Goal: Communication & Community: Answer question/provide support

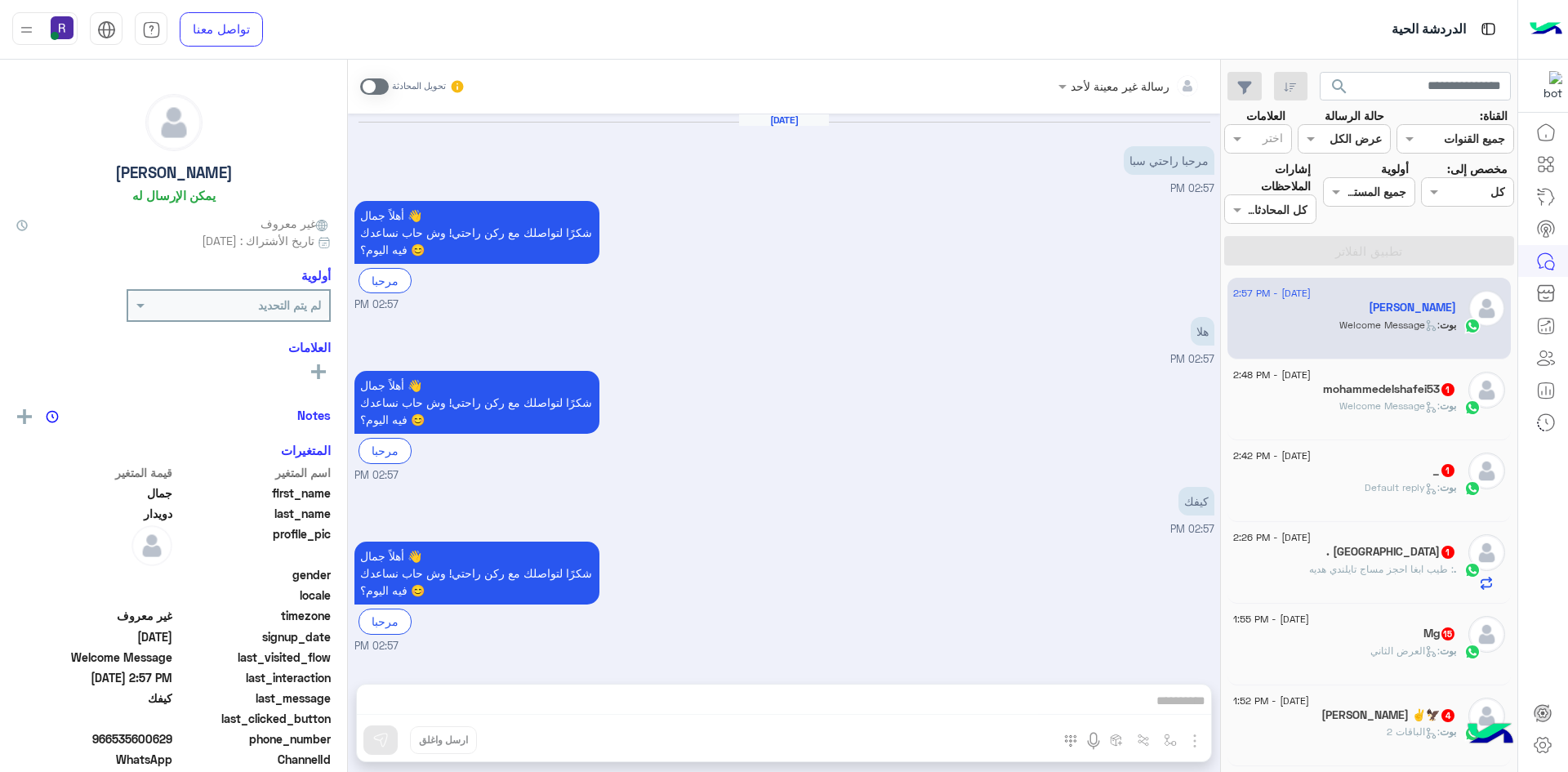
click at [1365, 384] on h5 "mohammedelshafei53 1" at bounding box center [1390, 389] width 133 height 14
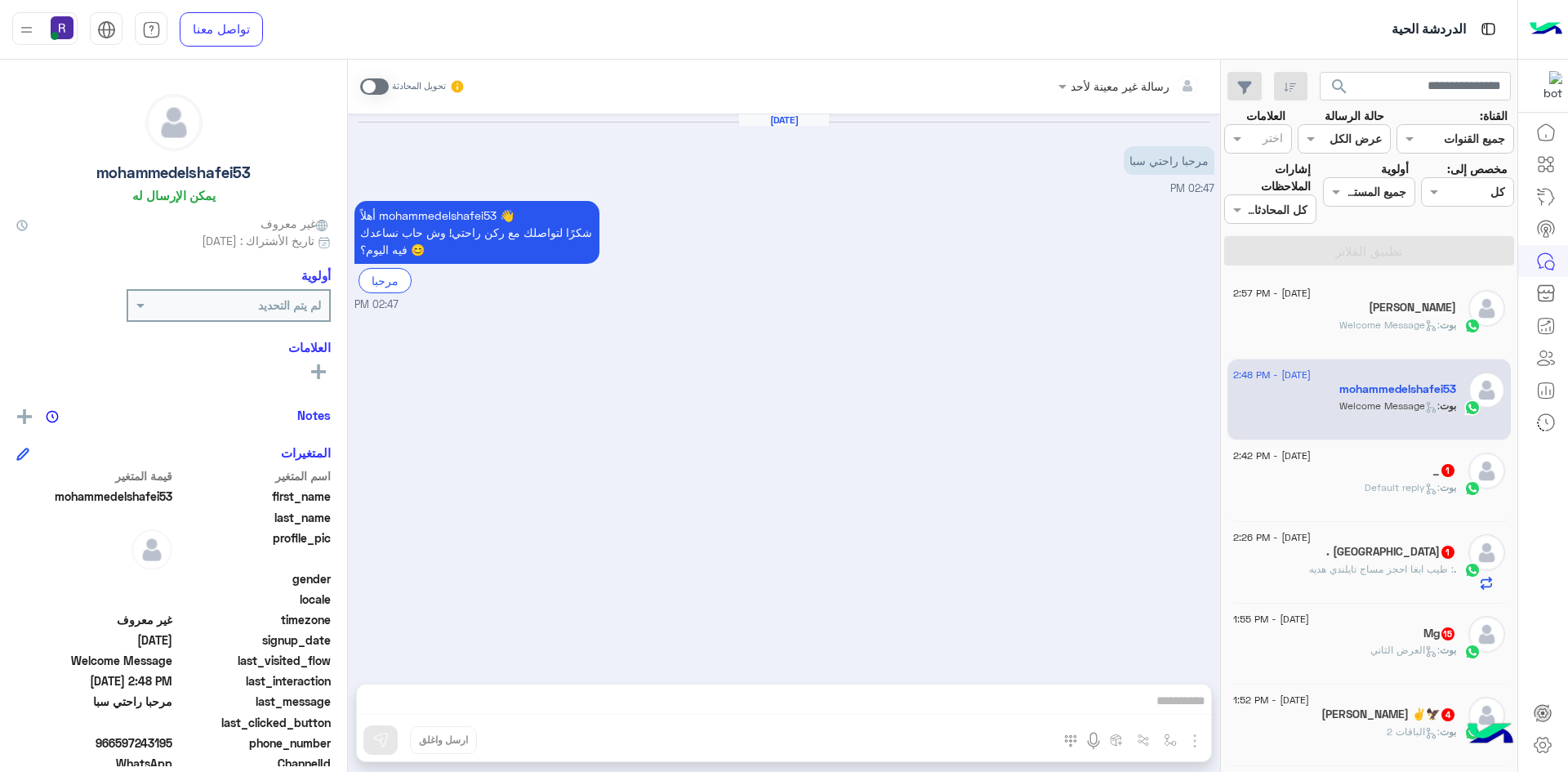
click at [1385, 457] on div "[DATE] - 2:42 PM" at bounding box center [1344, 457] width 223 height 11
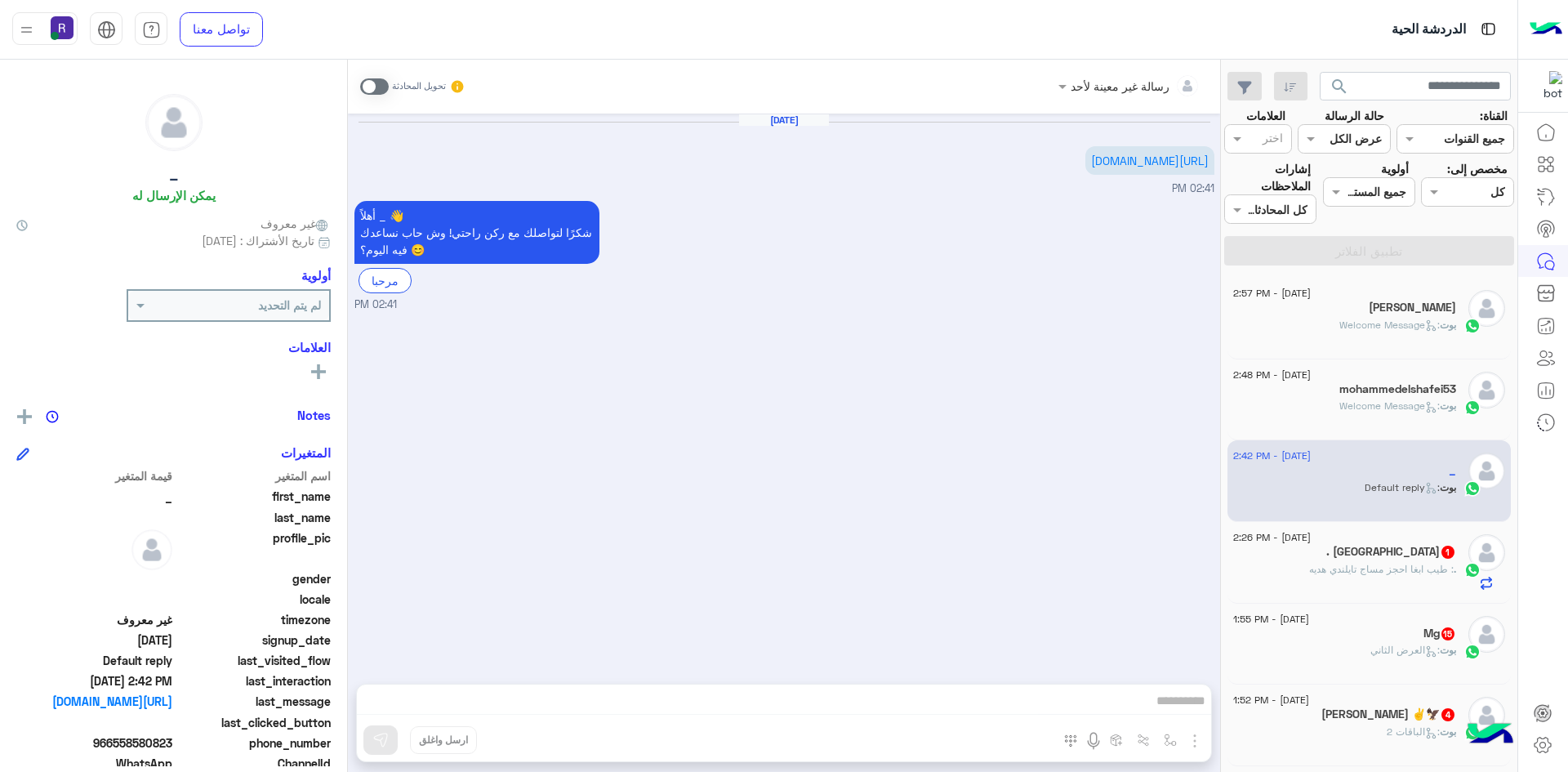
click at [1395, 553] on h5 ". Buthaina 1" at bounding box center [1391, 552] width 130 height 14
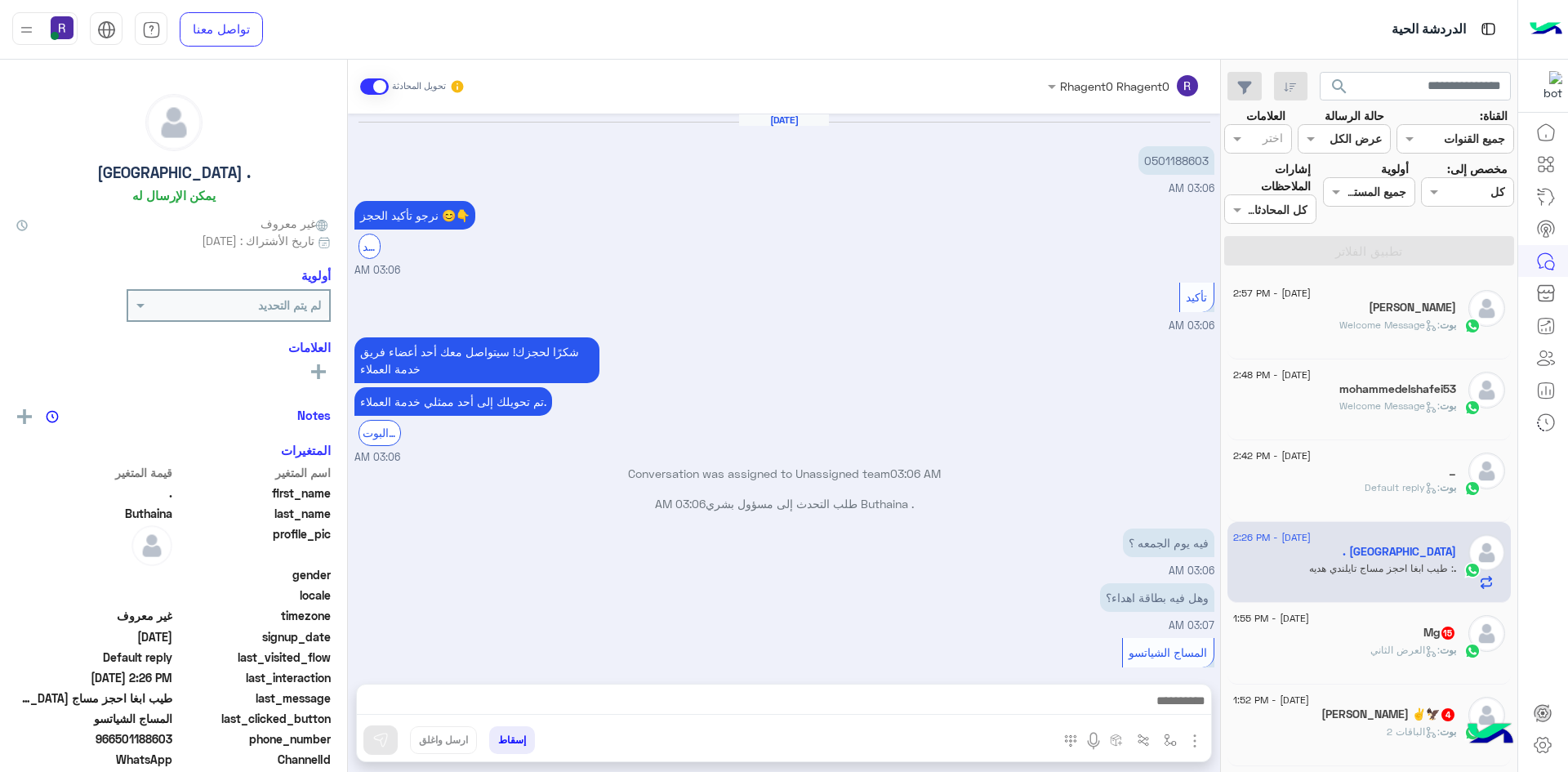
scroll to position [632, 0]
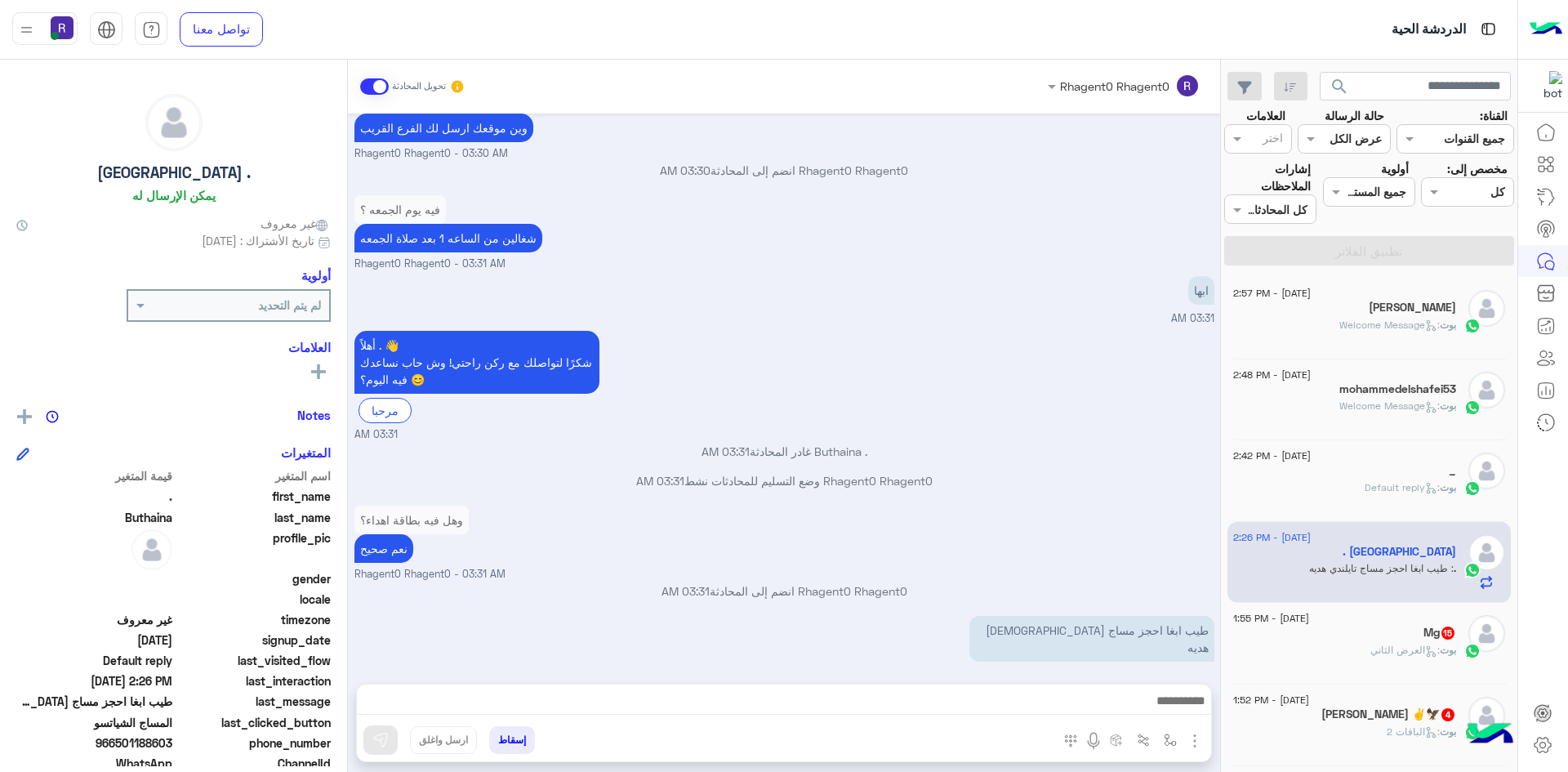
click at [1400, 628] on div "Mg 15" at bounding box center [1344, 634] width 223 height 17
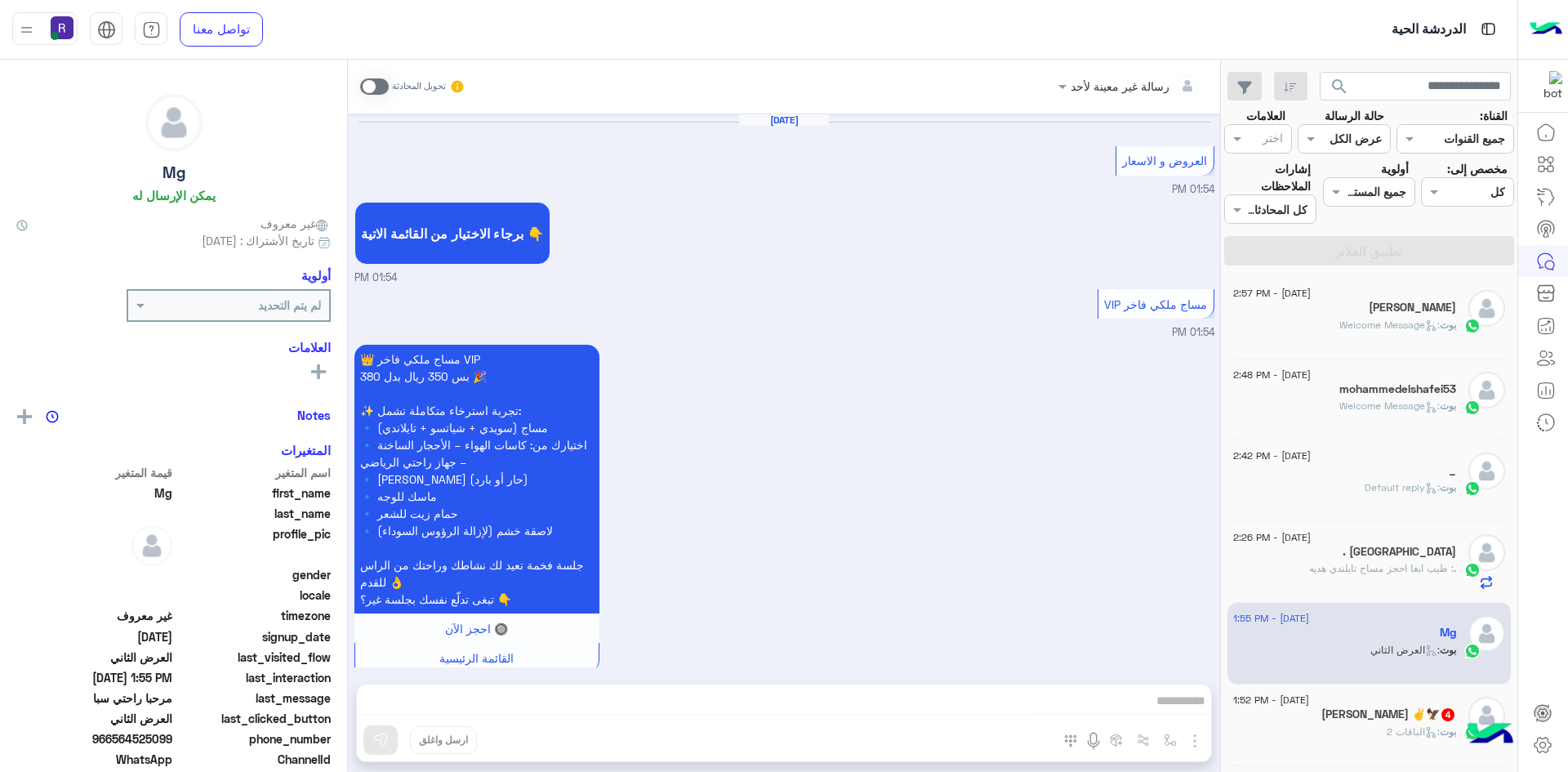
scroll to position [2911, 0]
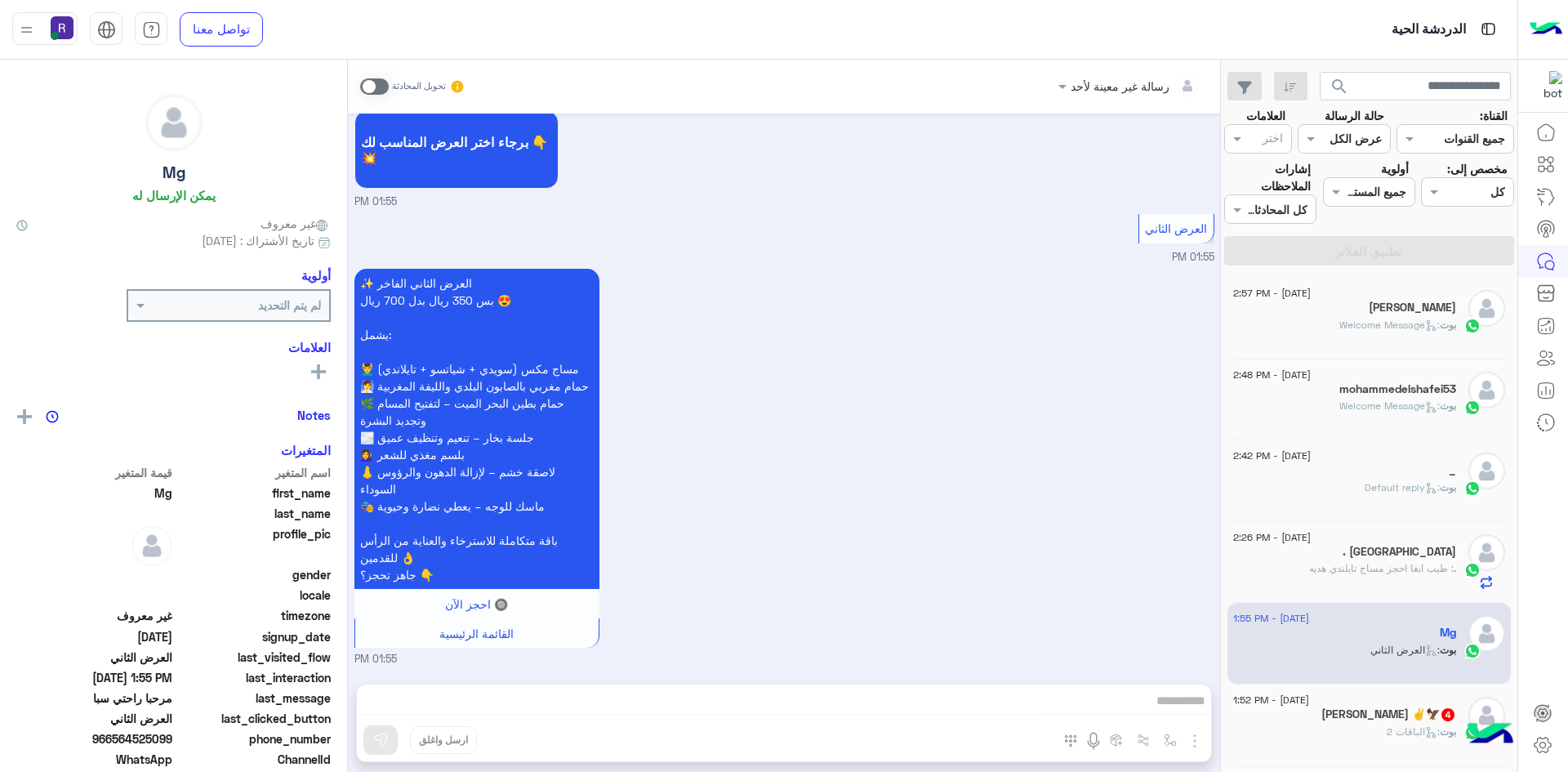
click at [1396, 707] on h5 "ابو منعم ✌️🦅 4" at bounding box center [1389, 714] width 135 height 14
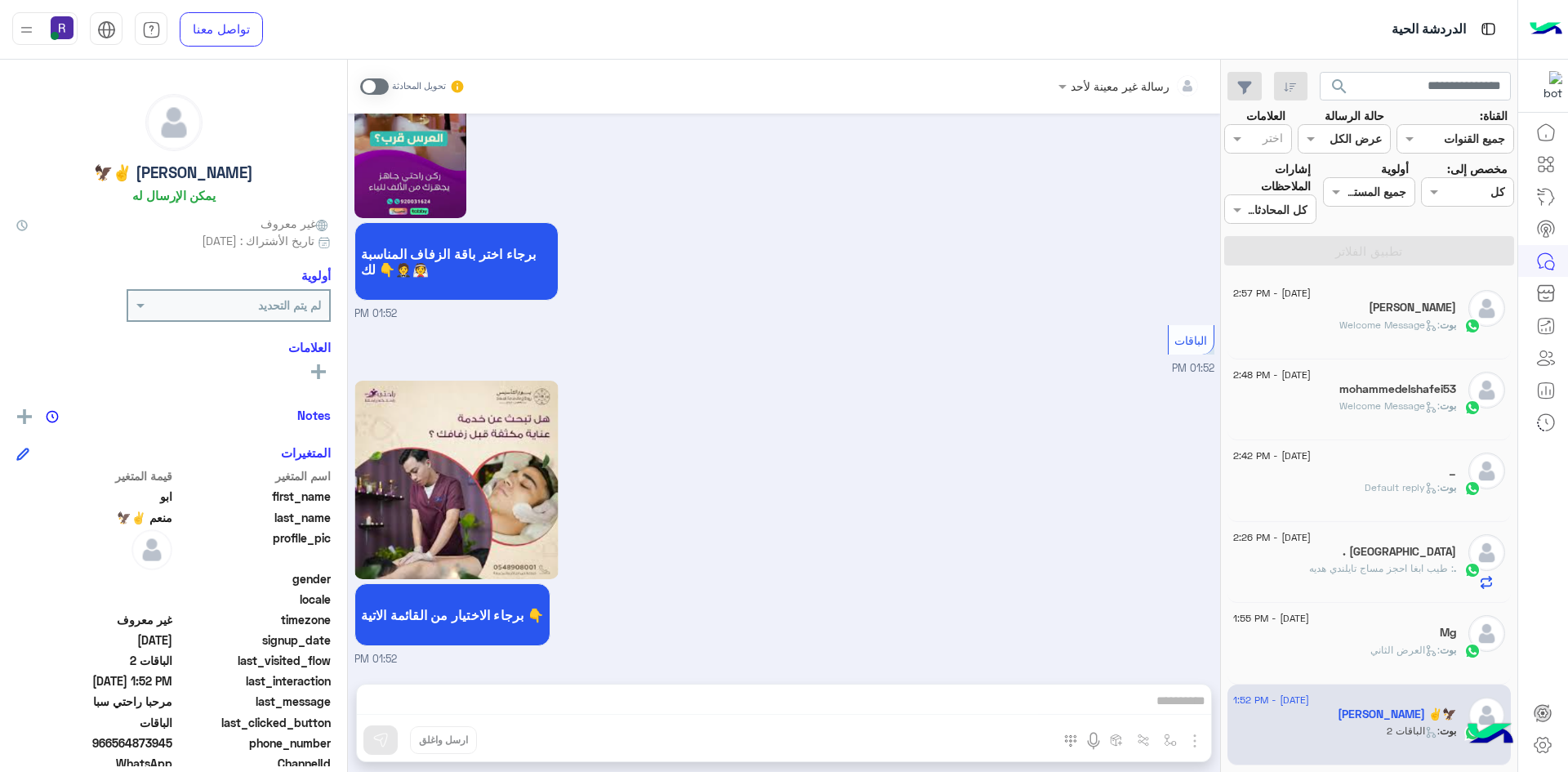
scroll to position [163, 0]
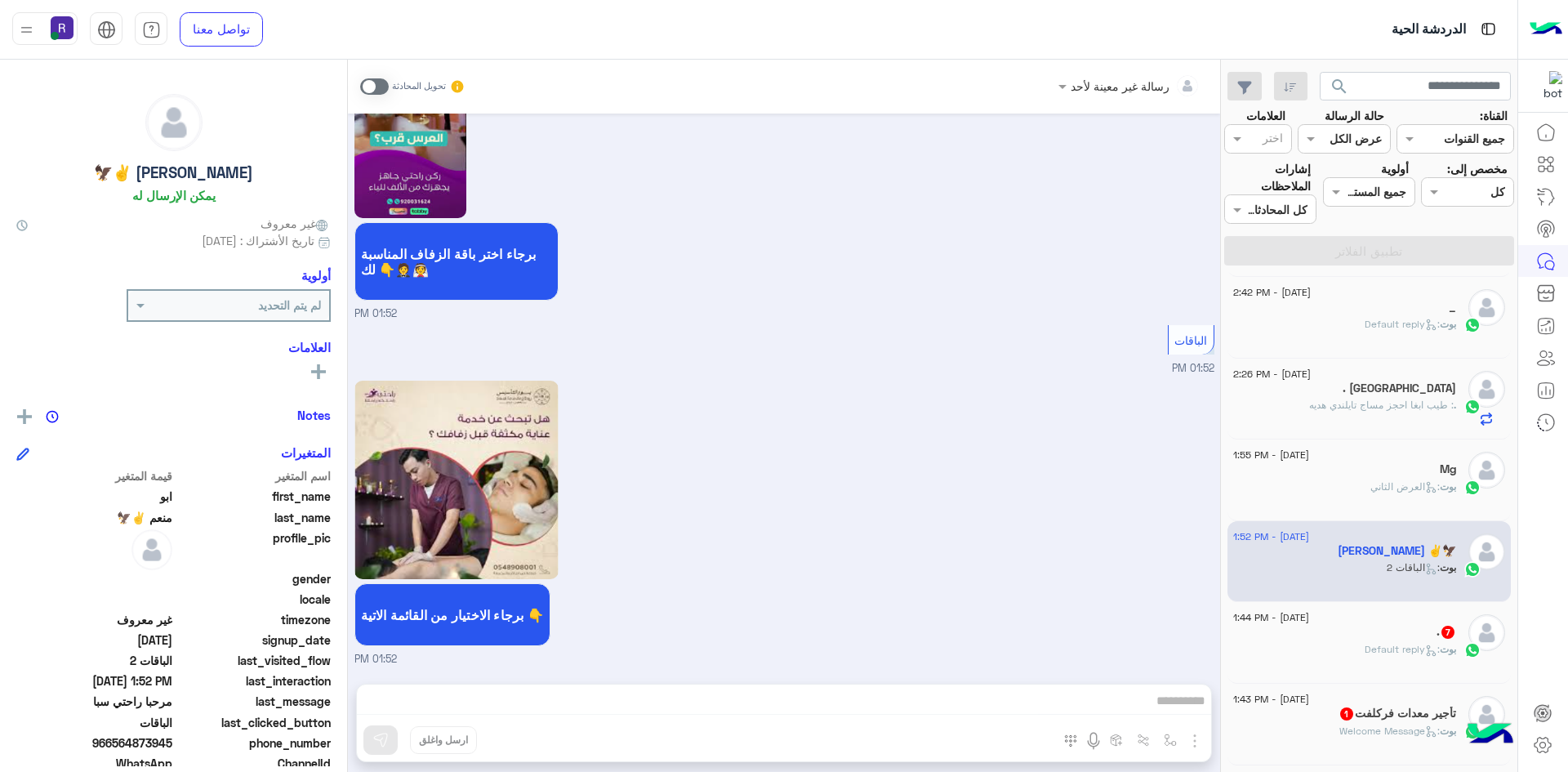
click at [1377, 644] on span ": Default reply" at bounding box center [1402, 648] width 75 height 13
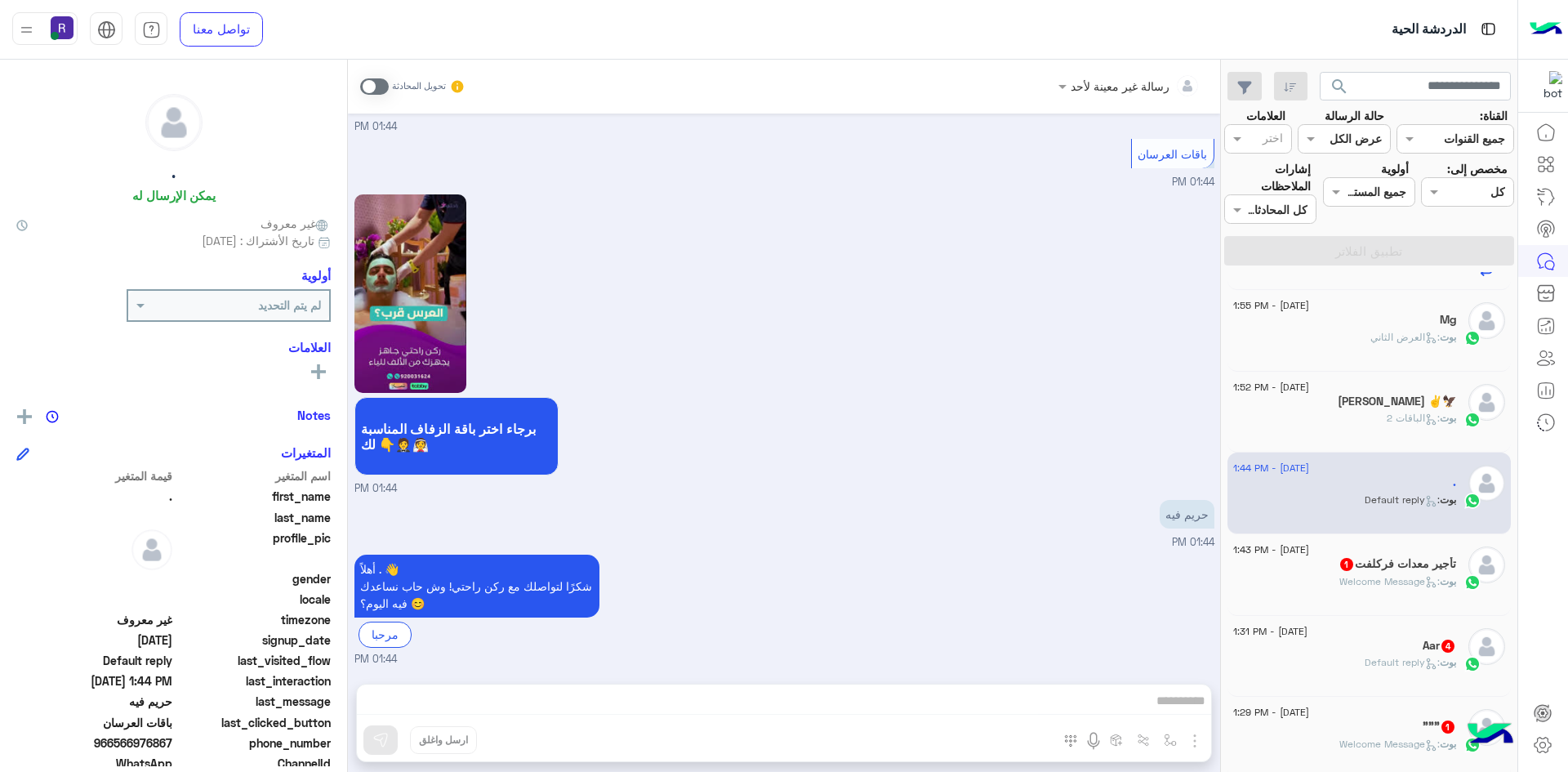
scroll to position [326, 0]
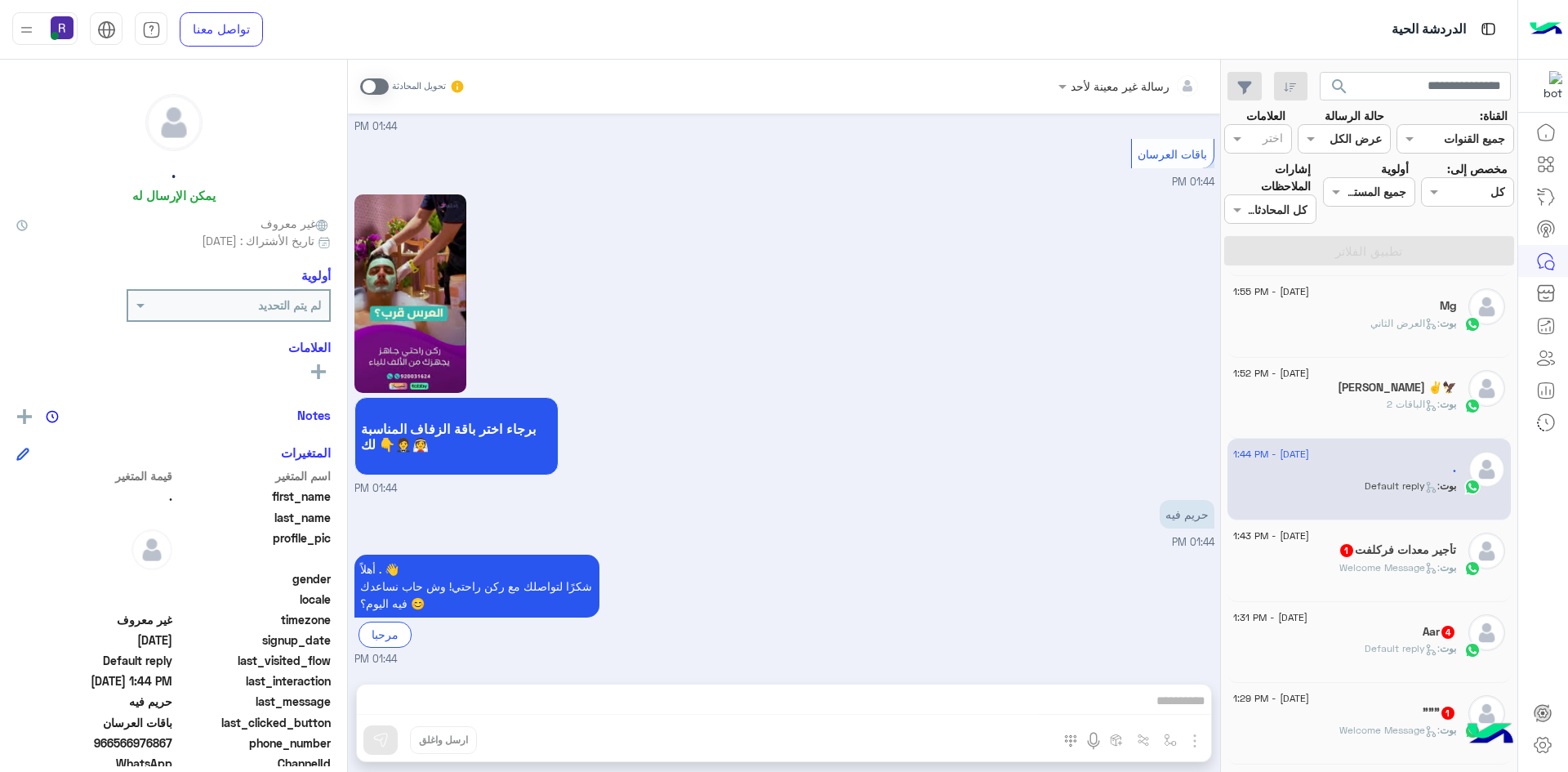
click at [1366, 560] on p "بوت : Welcome Message" at bounding box center [1397, 567] width 117 height 14
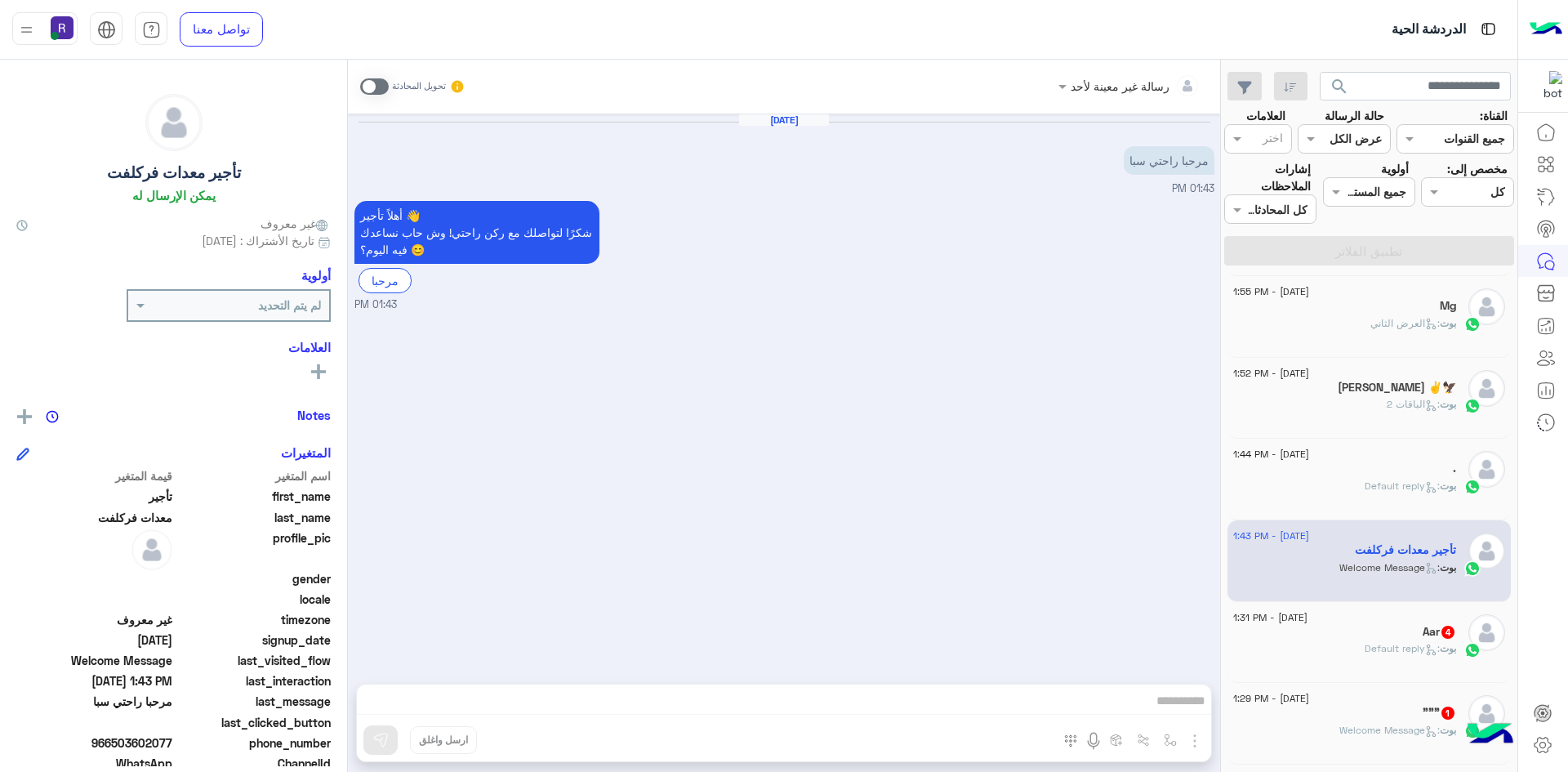
click at [1387, 635] on div "Aar 4" at bounding box center [1344, 633] width 223 height 17
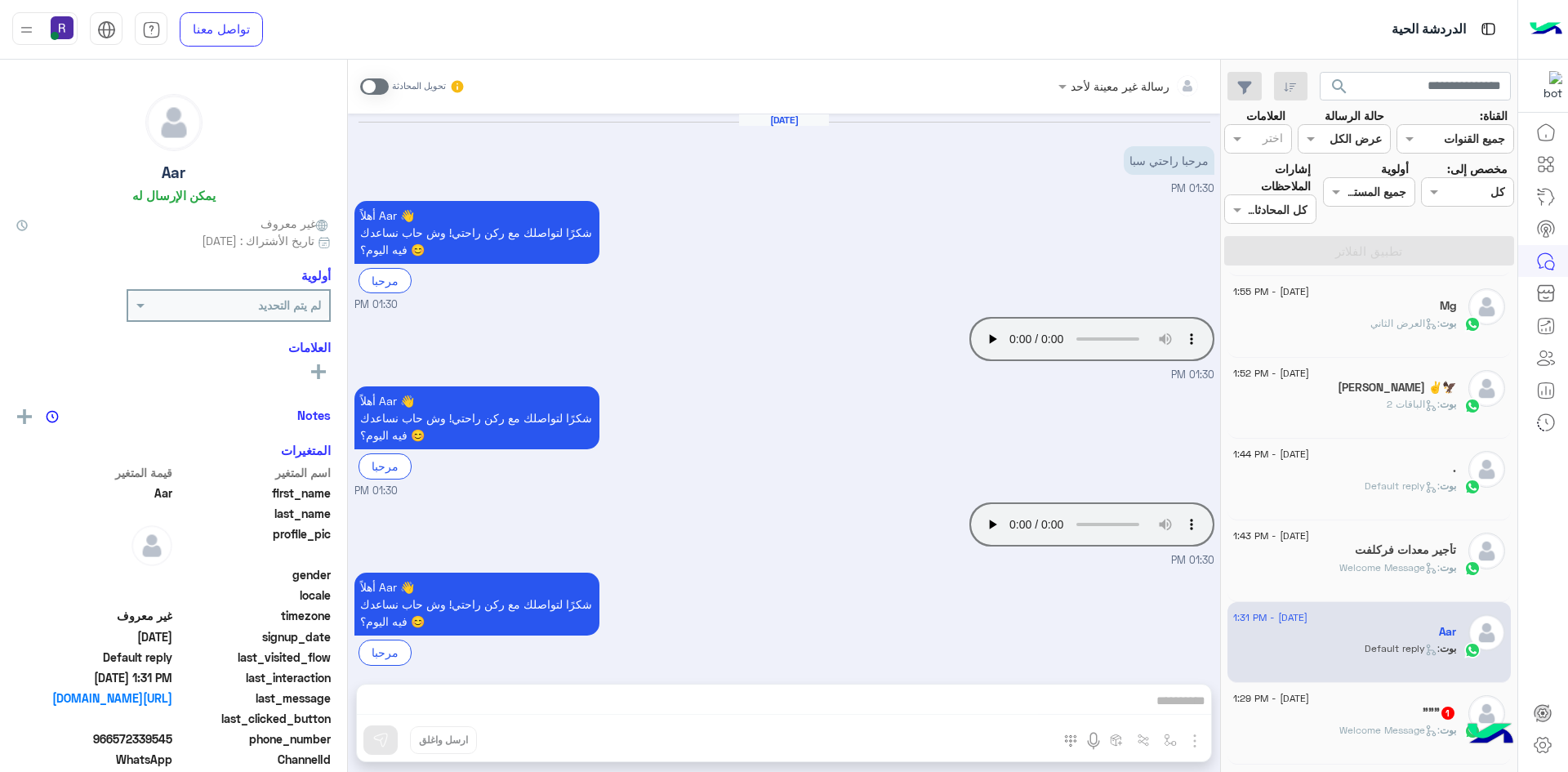
scroll to position [204, 0]
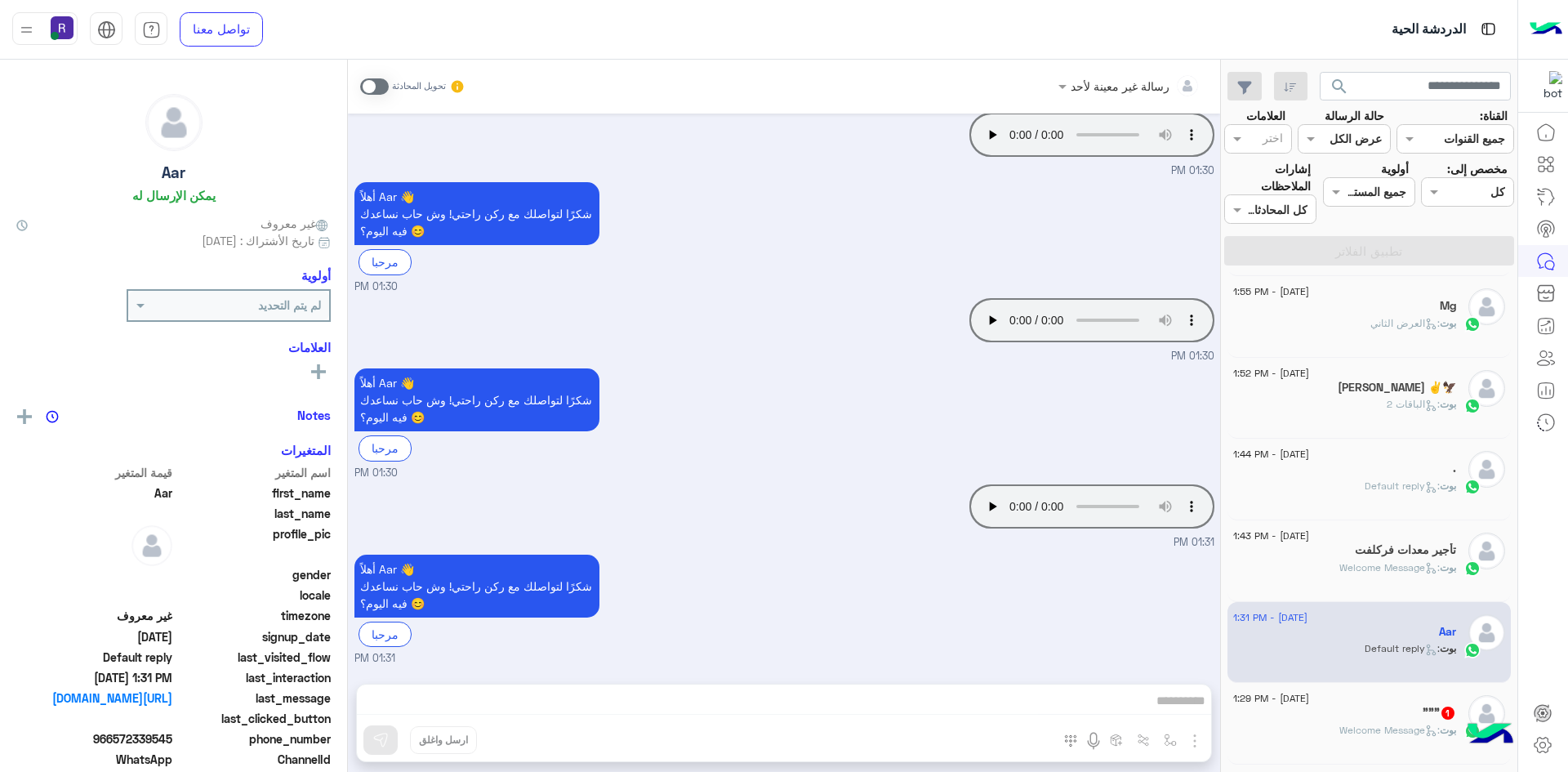
click at [1393, 738] on div "بوت : Welcome Message" at bounding box center [1344, 737] width 223 height 29
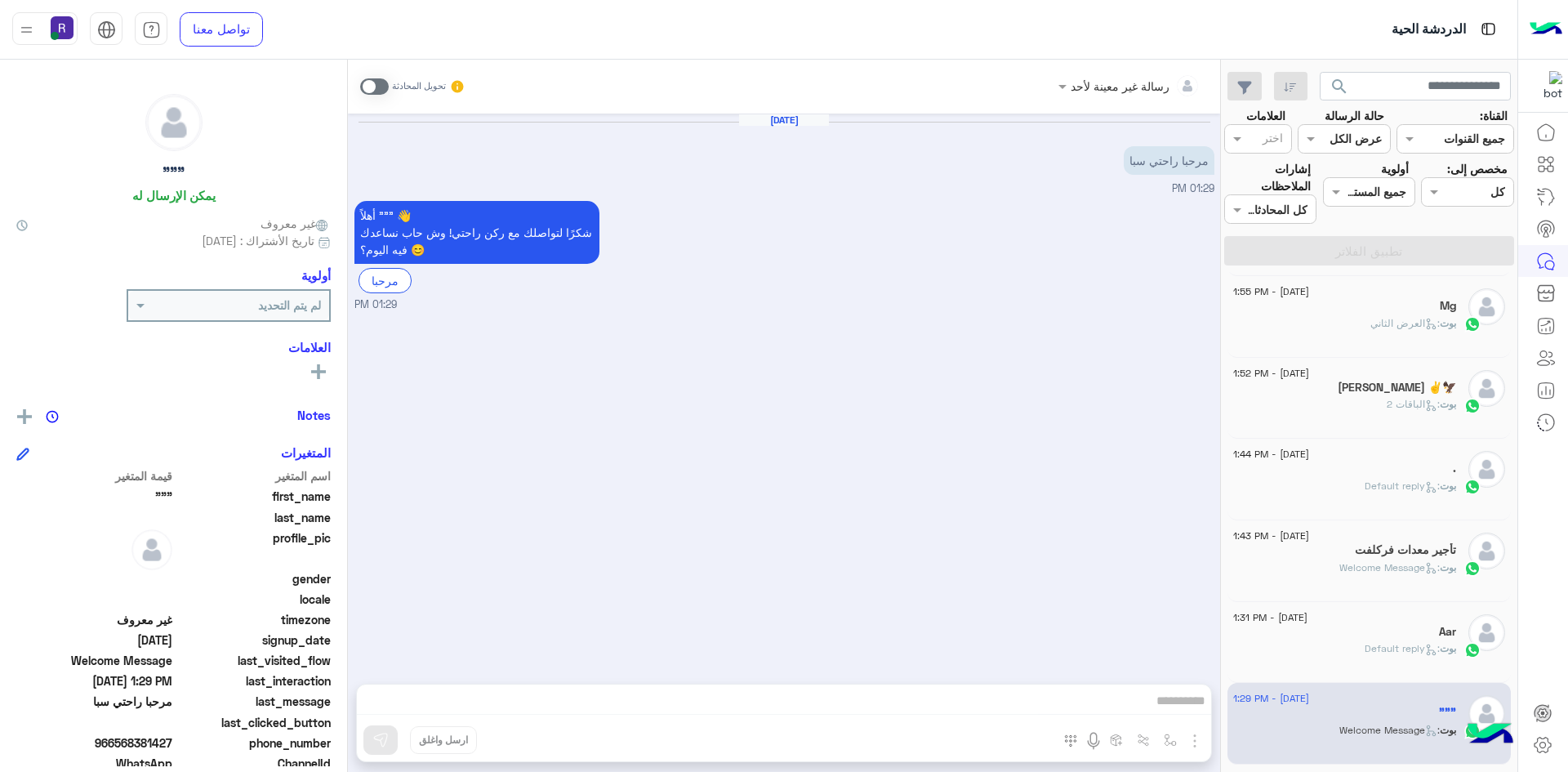
scroll to position [653, 0]
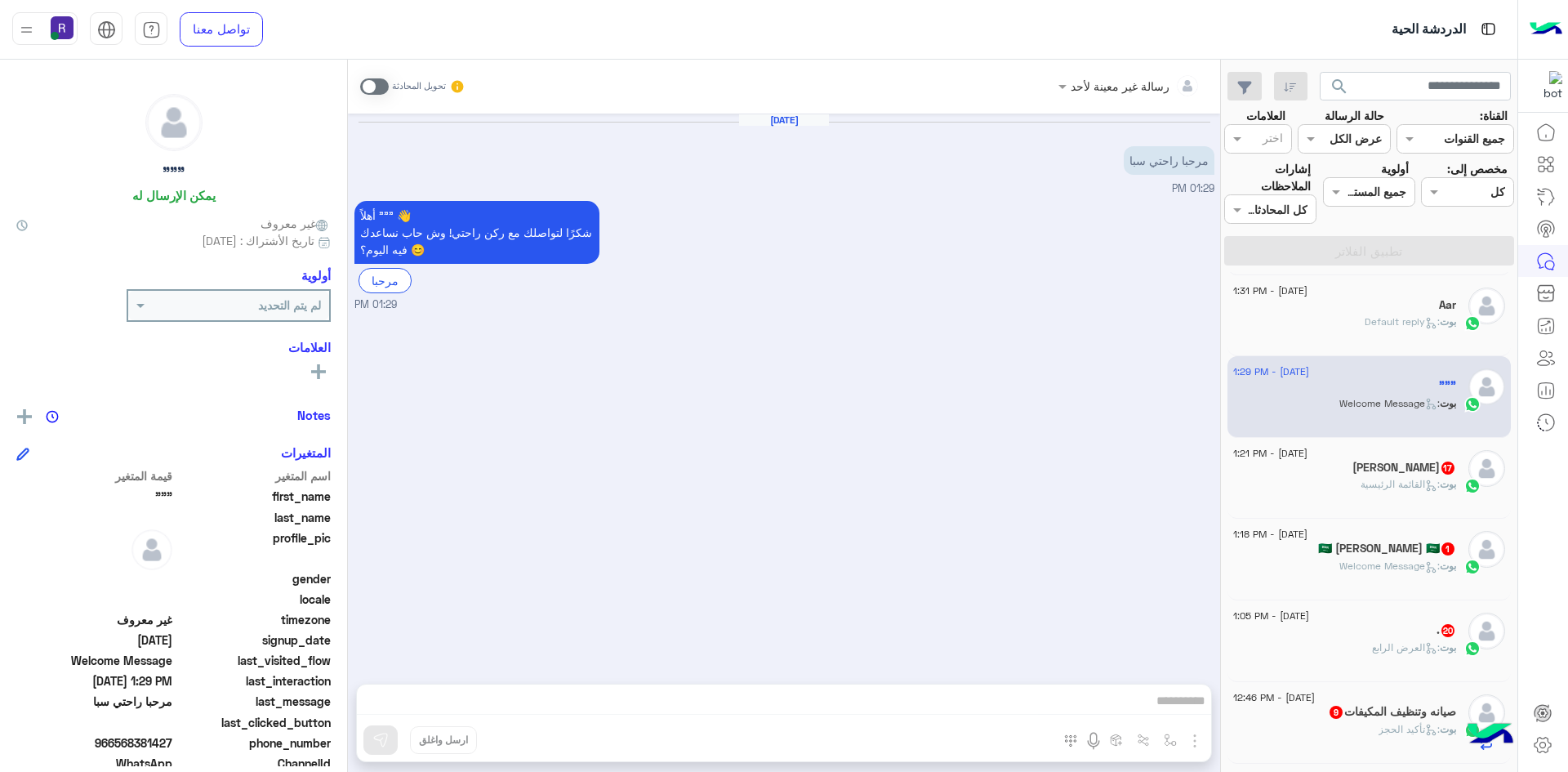
click at [1382, 471] on div "Rana 17" at bounding box center [1344, 469] width 223 height 17
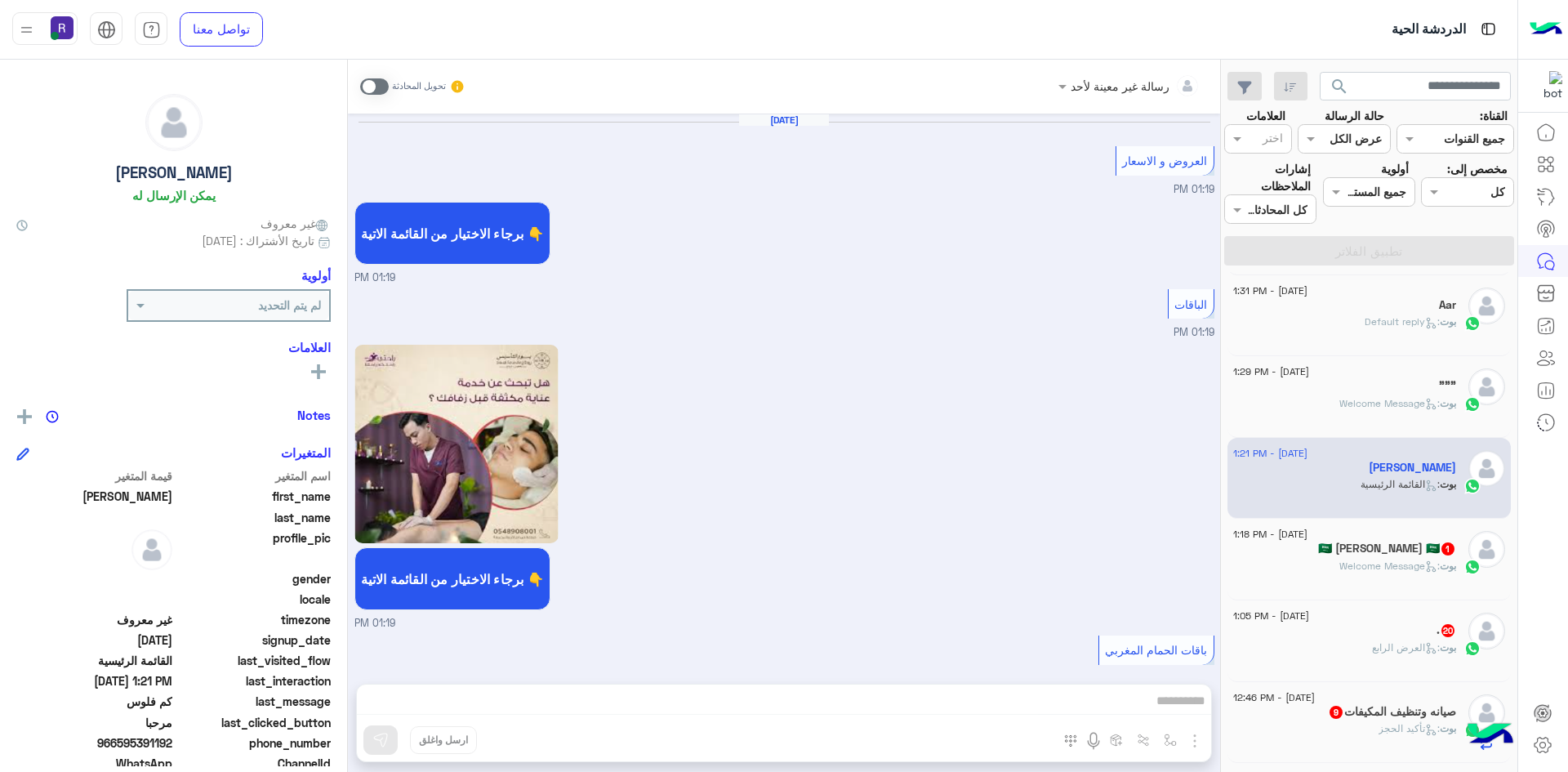
scroll to position [2313, 0]
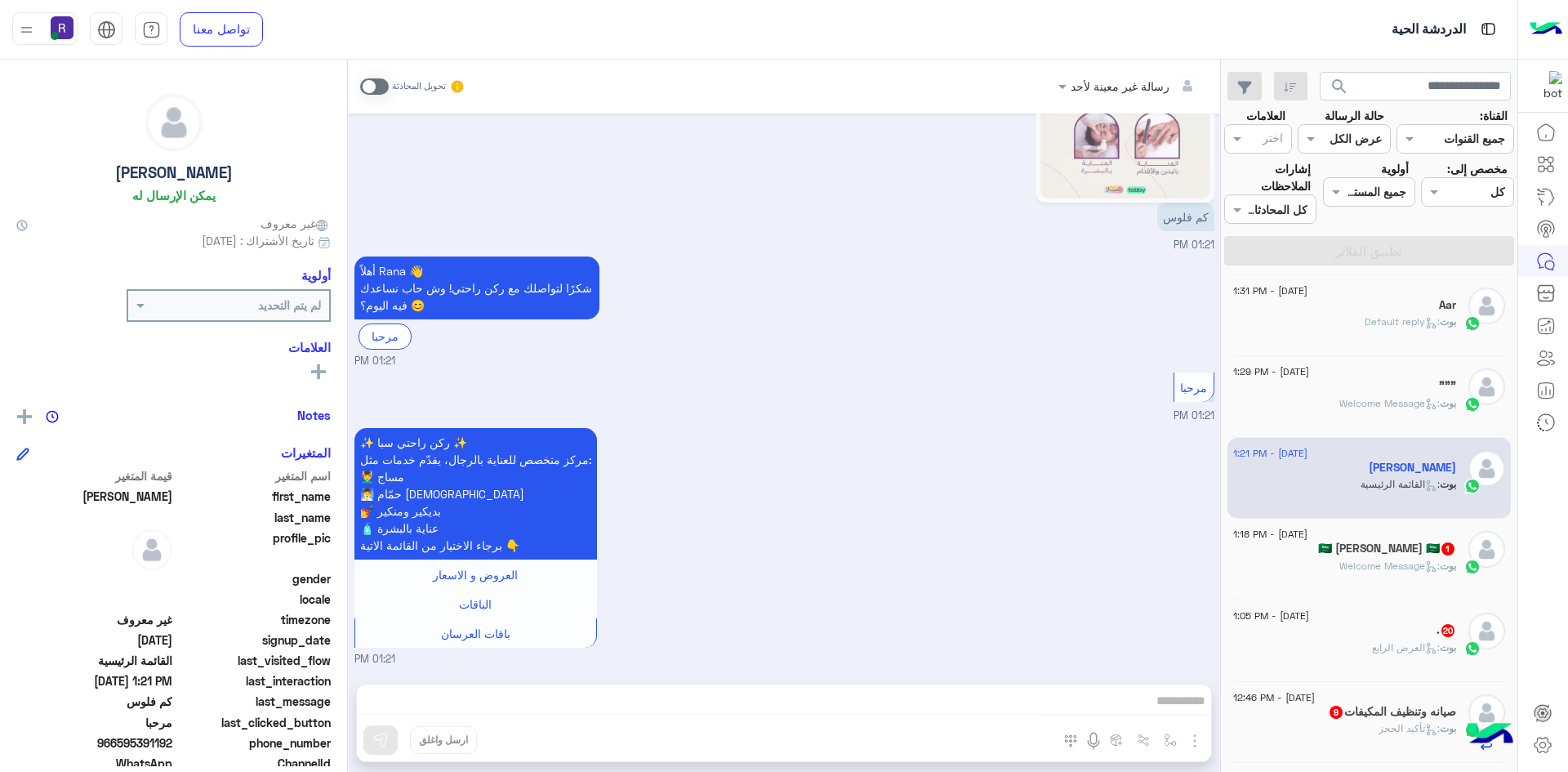
click at [1380, 564] on span ": Welcome Message" at bounding box center [1389, 565] width 100 height 13
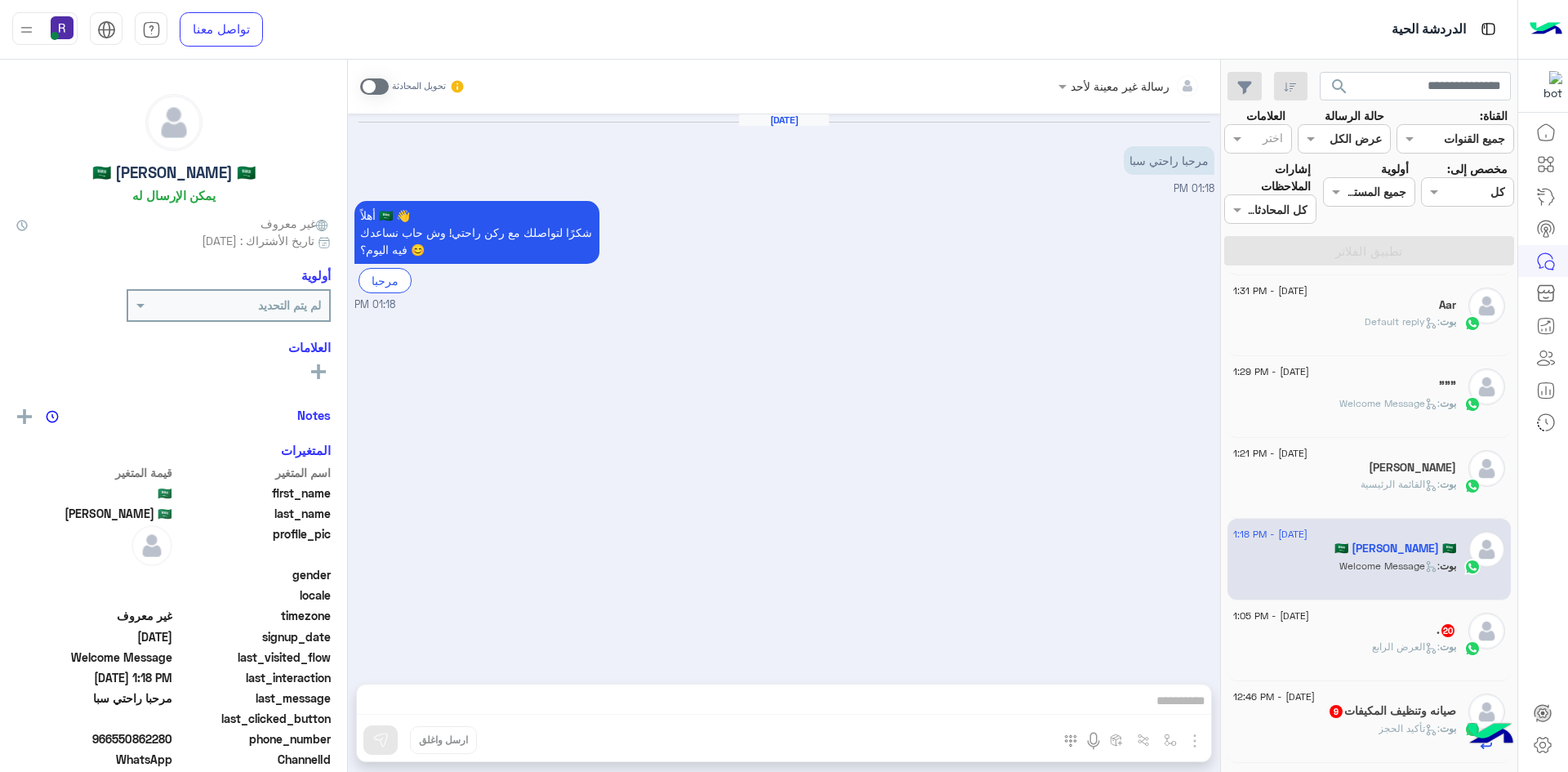
click at [1386, 651] on span ": [PERSON_NAME]" at bounding box center [1406, 646] width 68 height 13
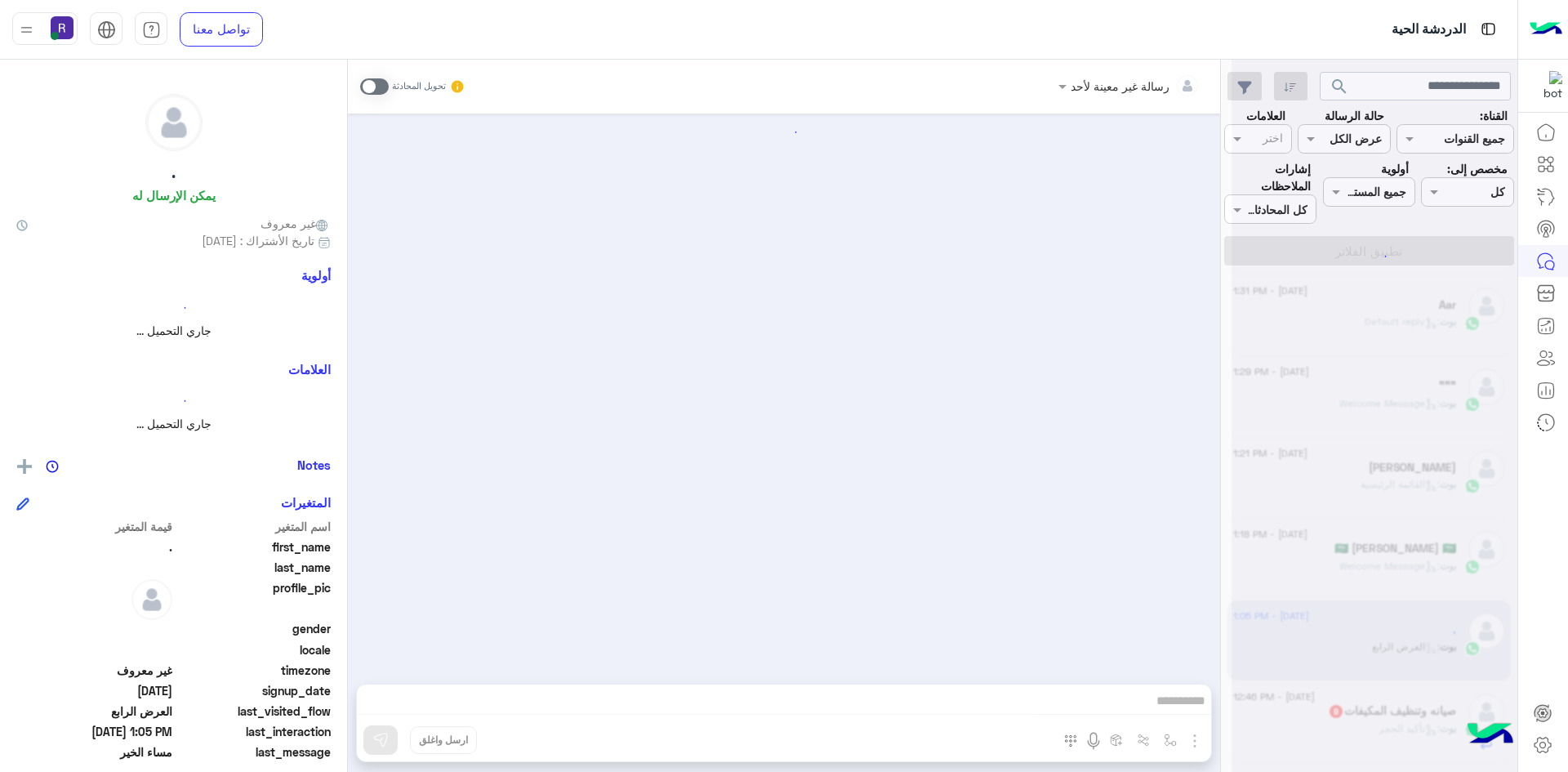
scroll to position [3372, 0]
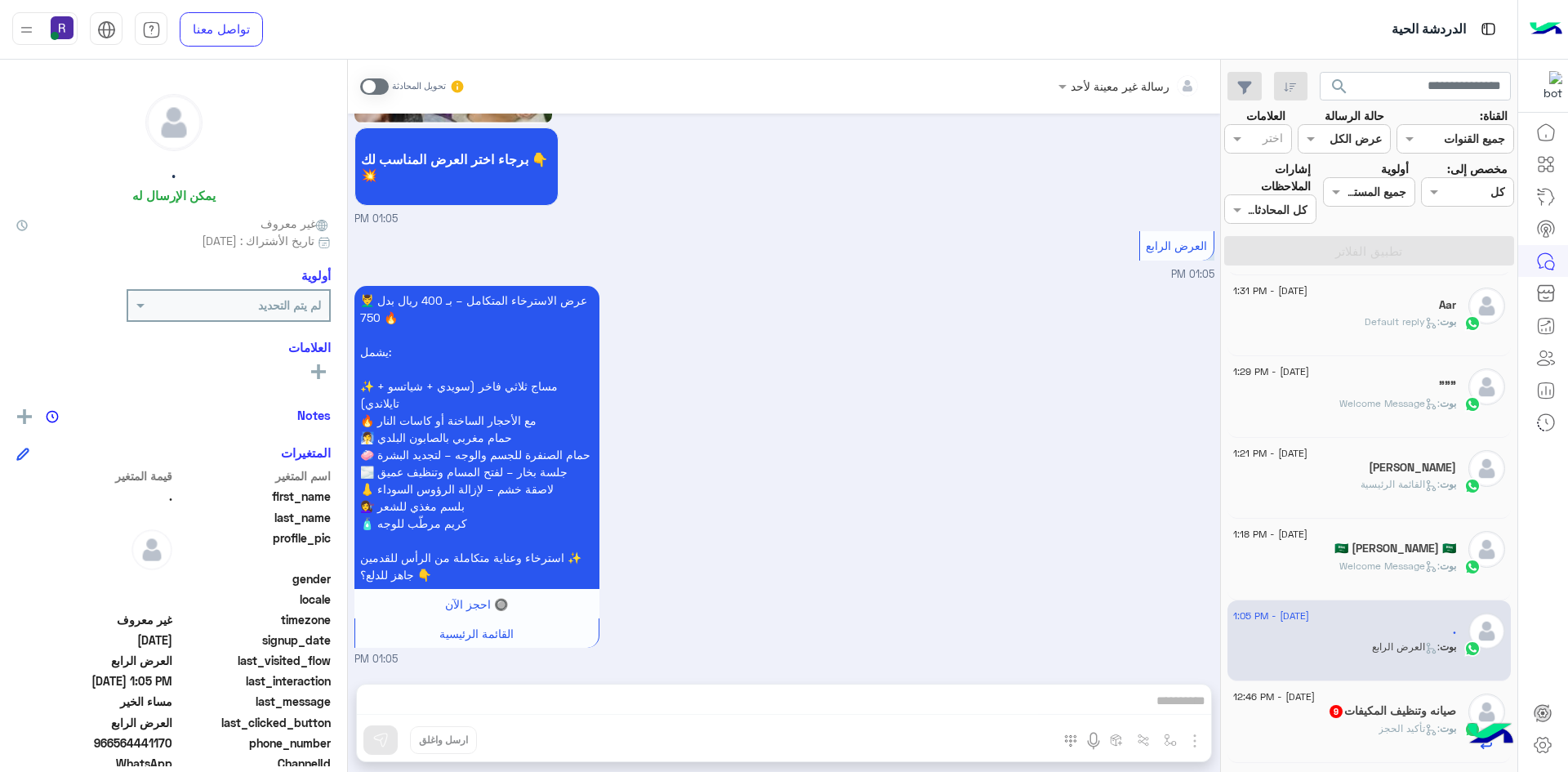
click at [1390, 722] on span ": تأكيد الحجز" at bounding box center [1409, 727] width 61 height 13
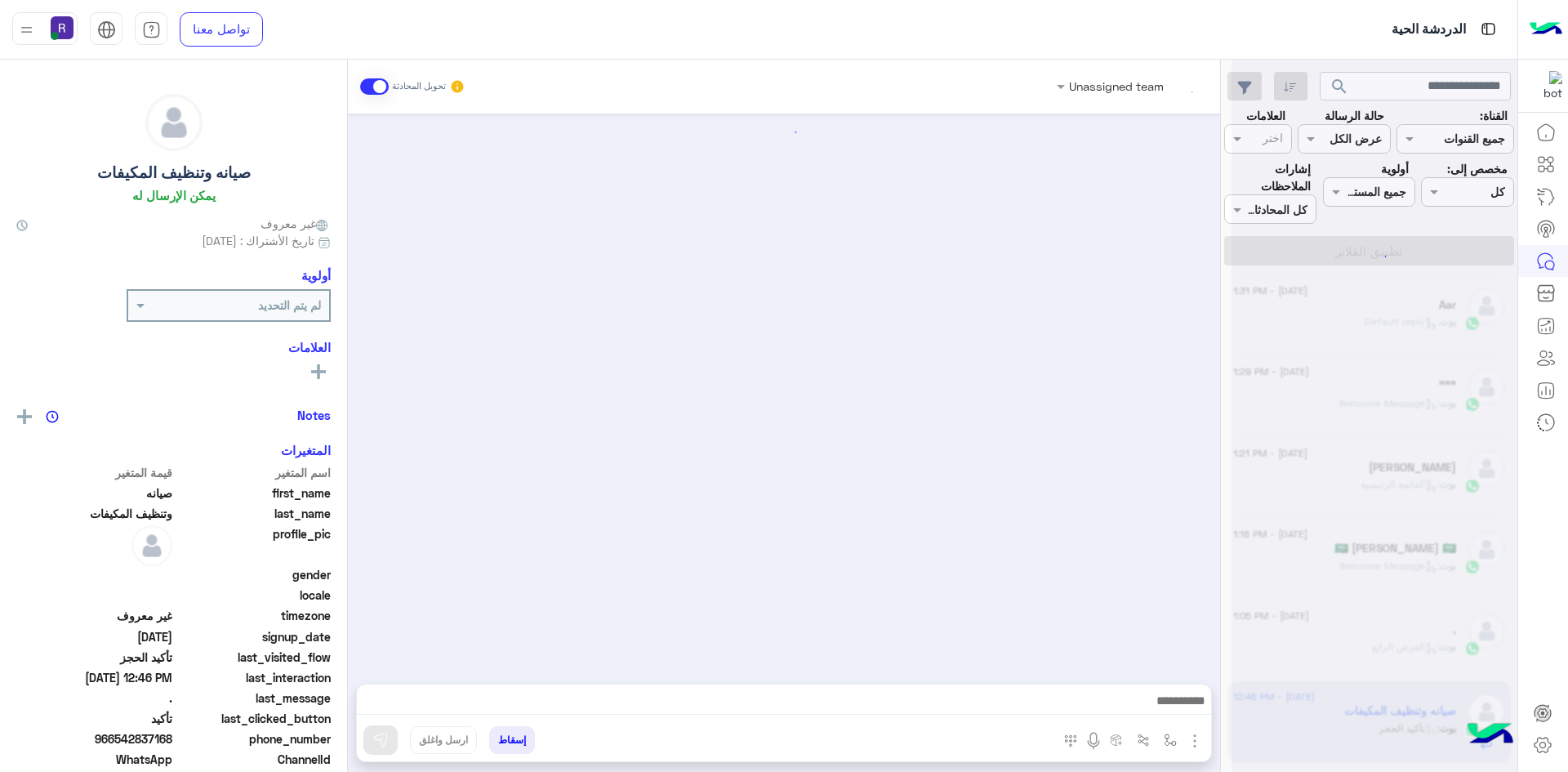
scroll to position [1269, 0]
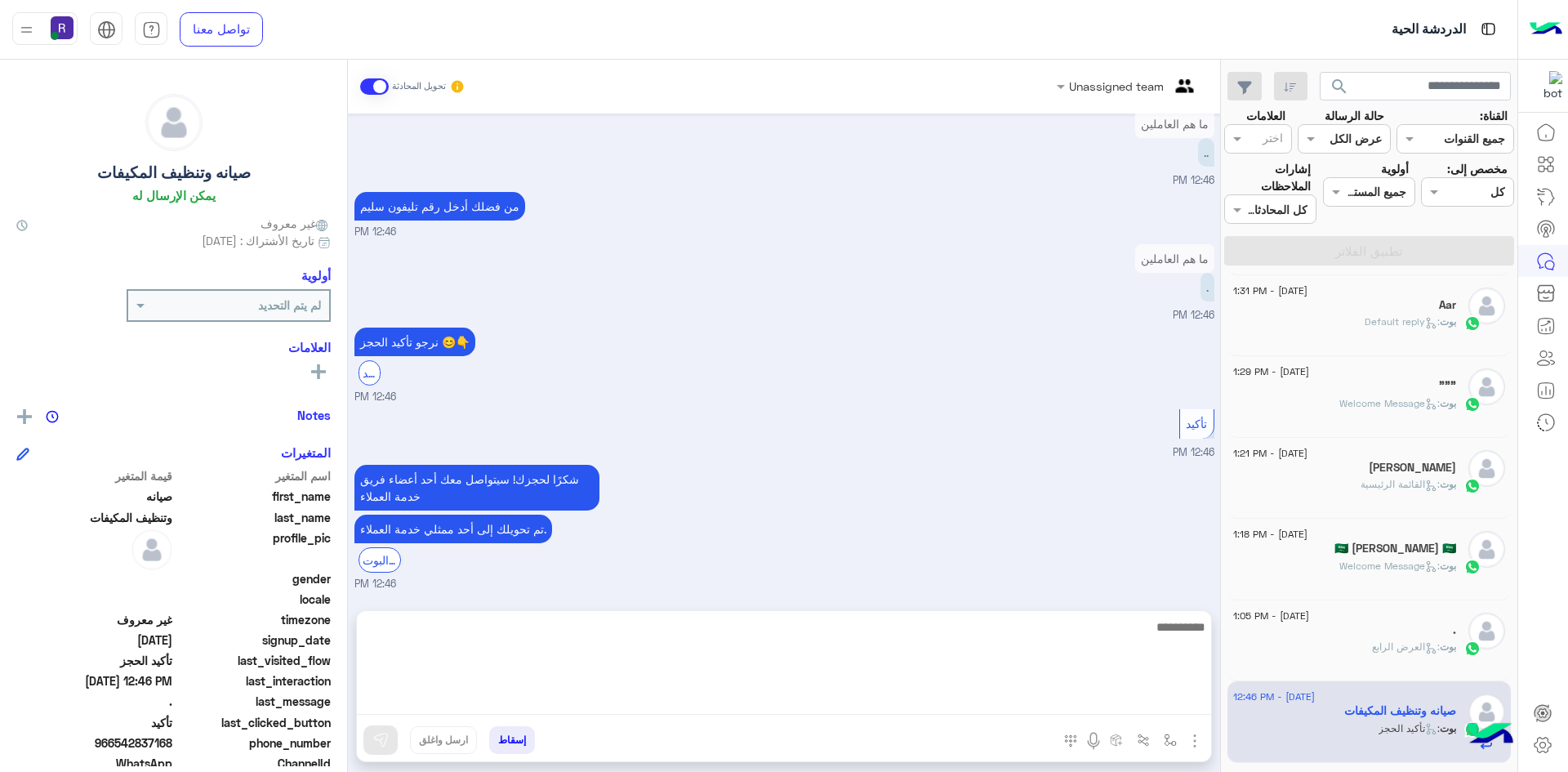
click at [1082, 695] on textarea at bounding box center [784, 665] width 855 height 98
type textarea "**********"
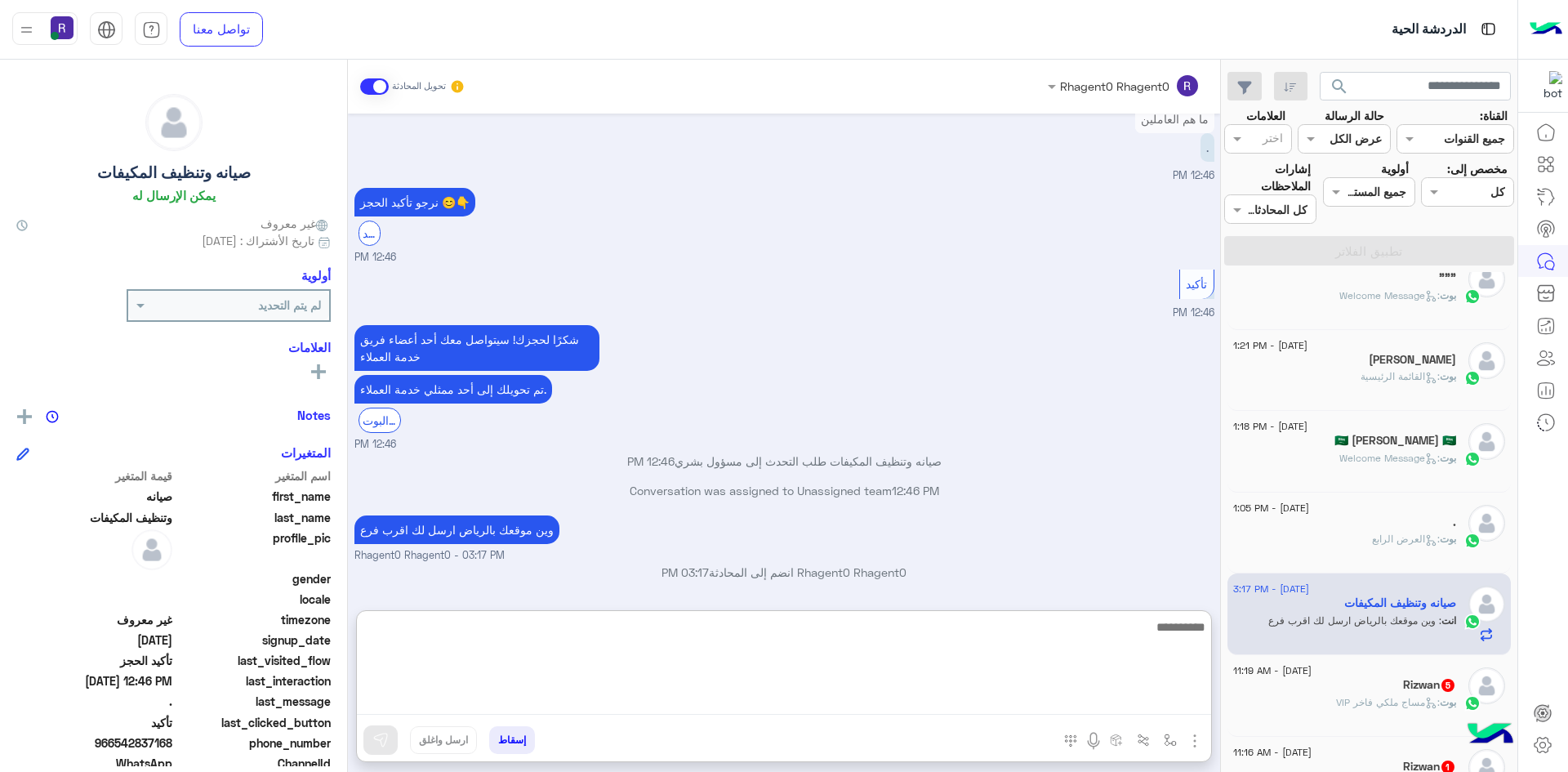
scroll to position [898, 0]
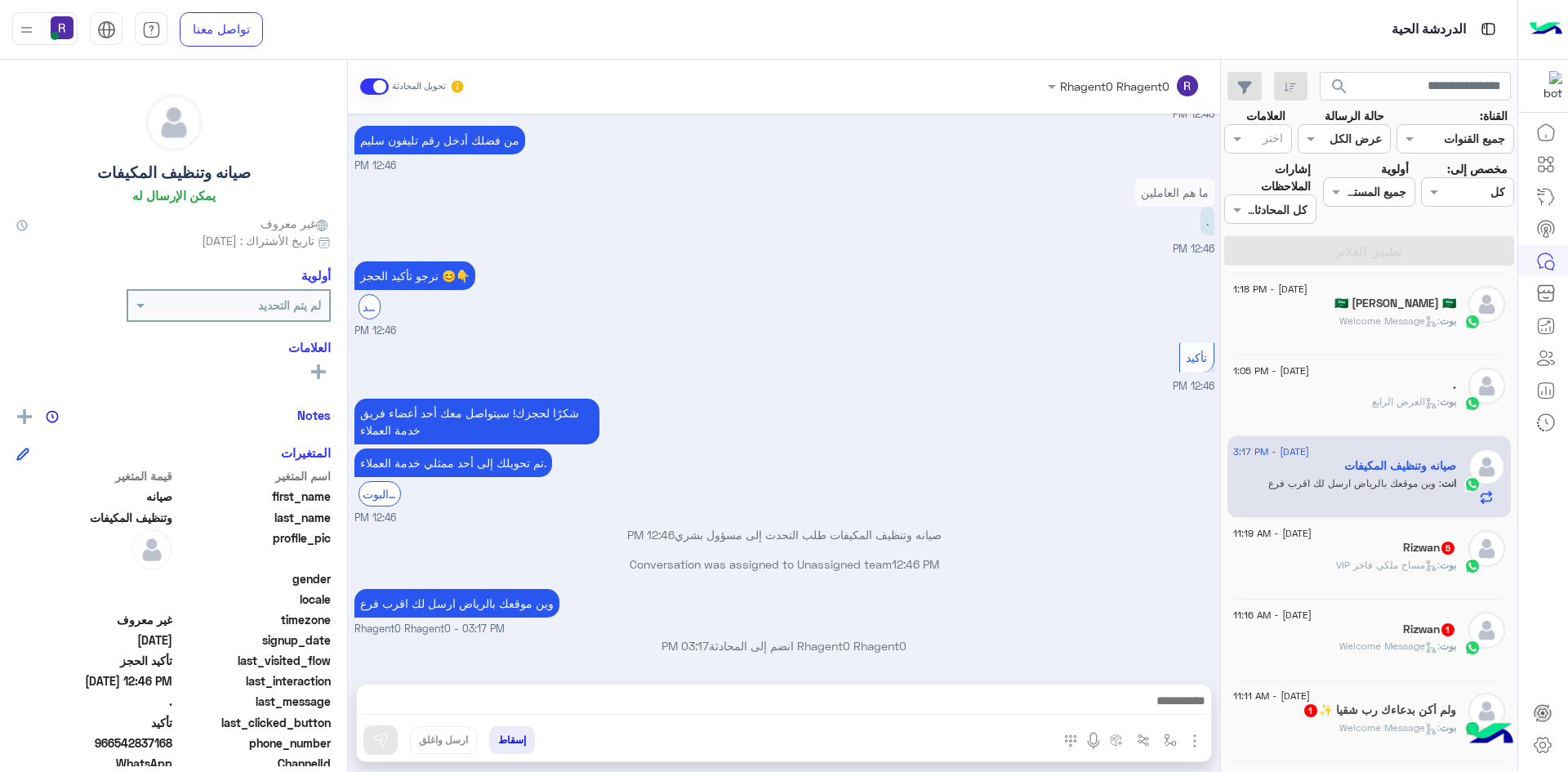
click at [1385, 553] on div "[PERSON_NAME] 5" at bounding box center [1344, 549] width 223 height 17
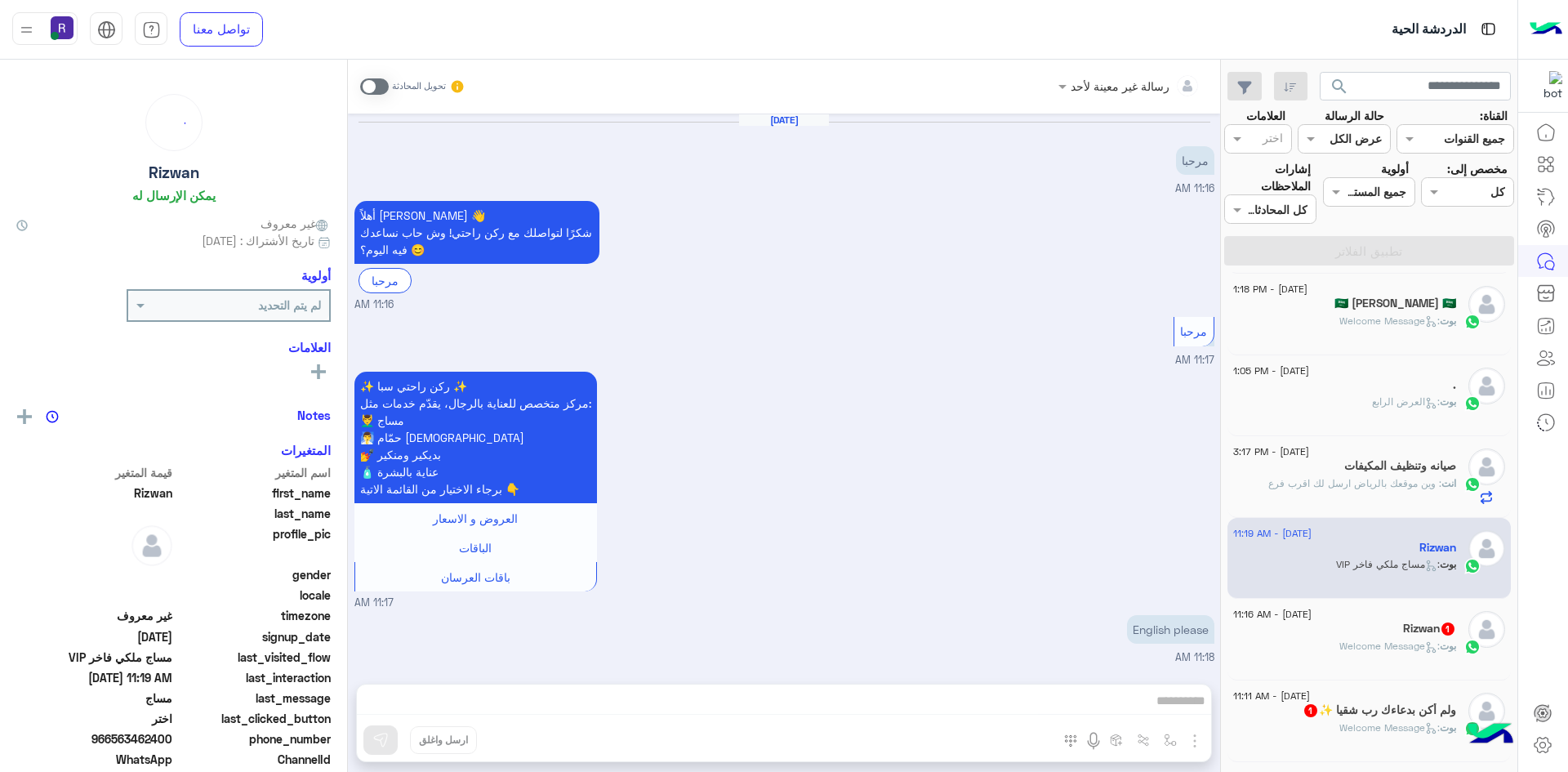
scroll to position [738, 0]
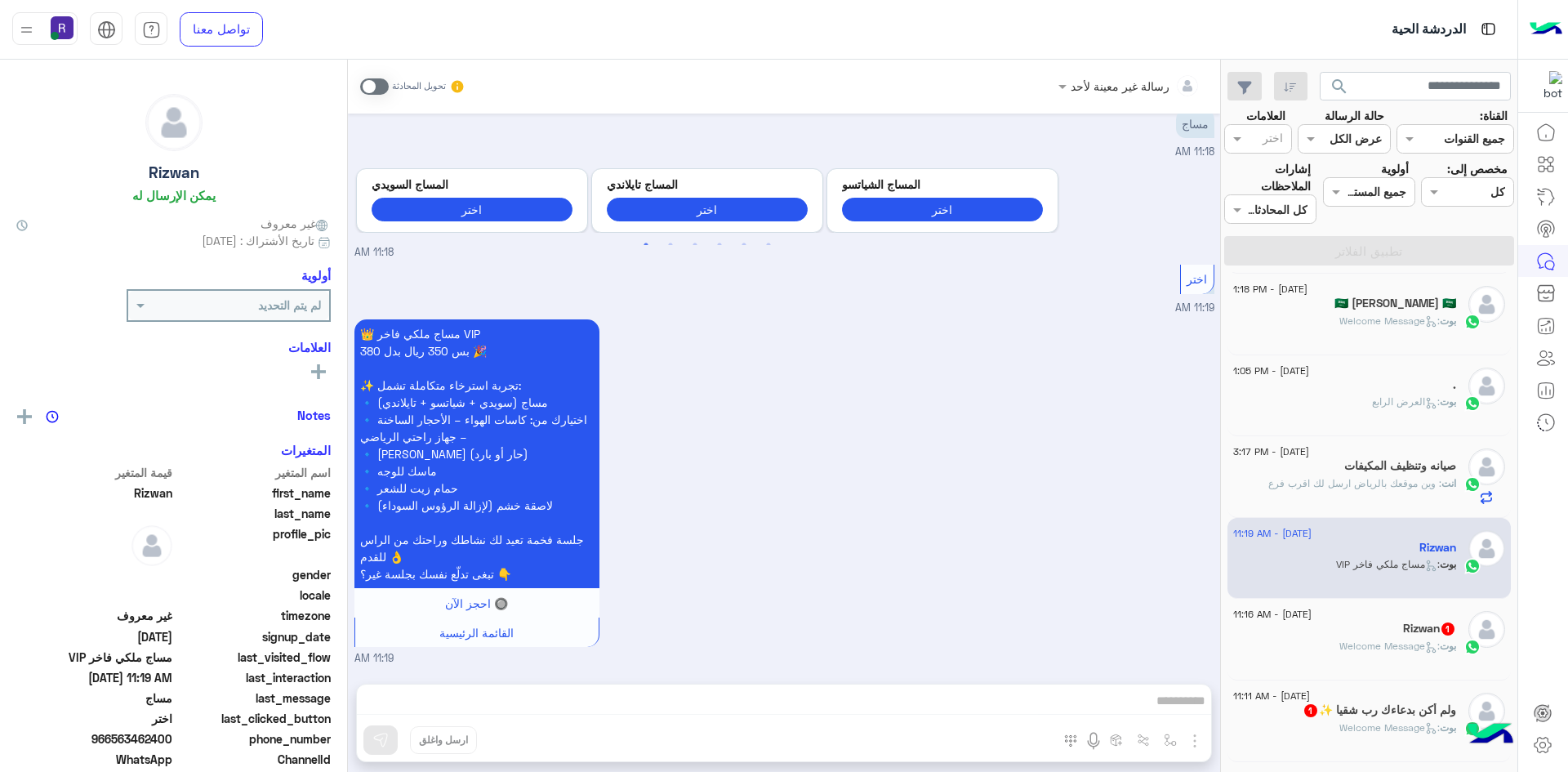
click at [1388, 625] on div "[PERSON_NAME] 1" at bounding box center [1344, 630] width 223 height 17
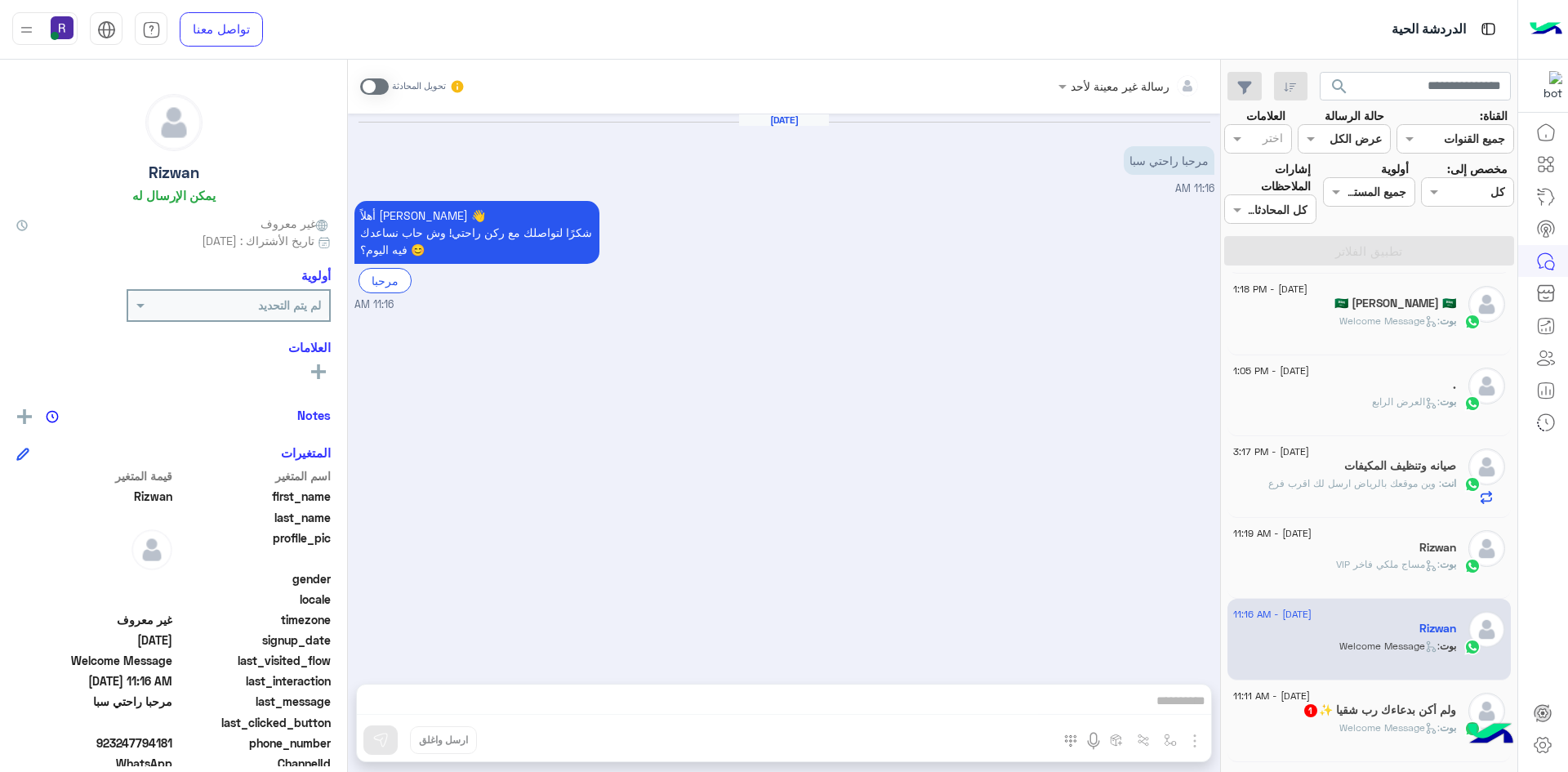
scroll to position [1061, 0]
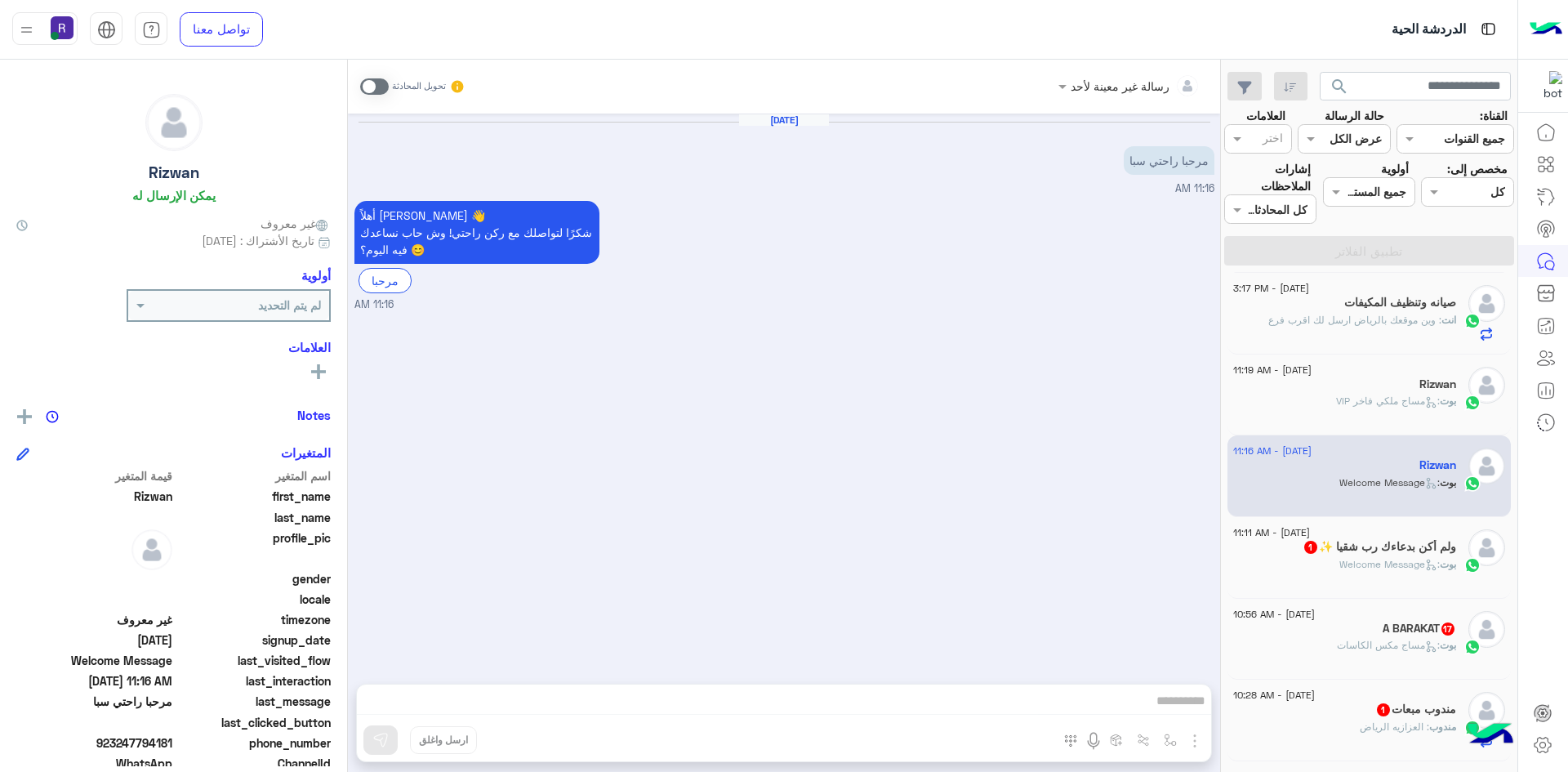
click at [1391, 617] on div "[DATE] - 10:56 AM" at bounding box center [1344, 616] width 223 height 11
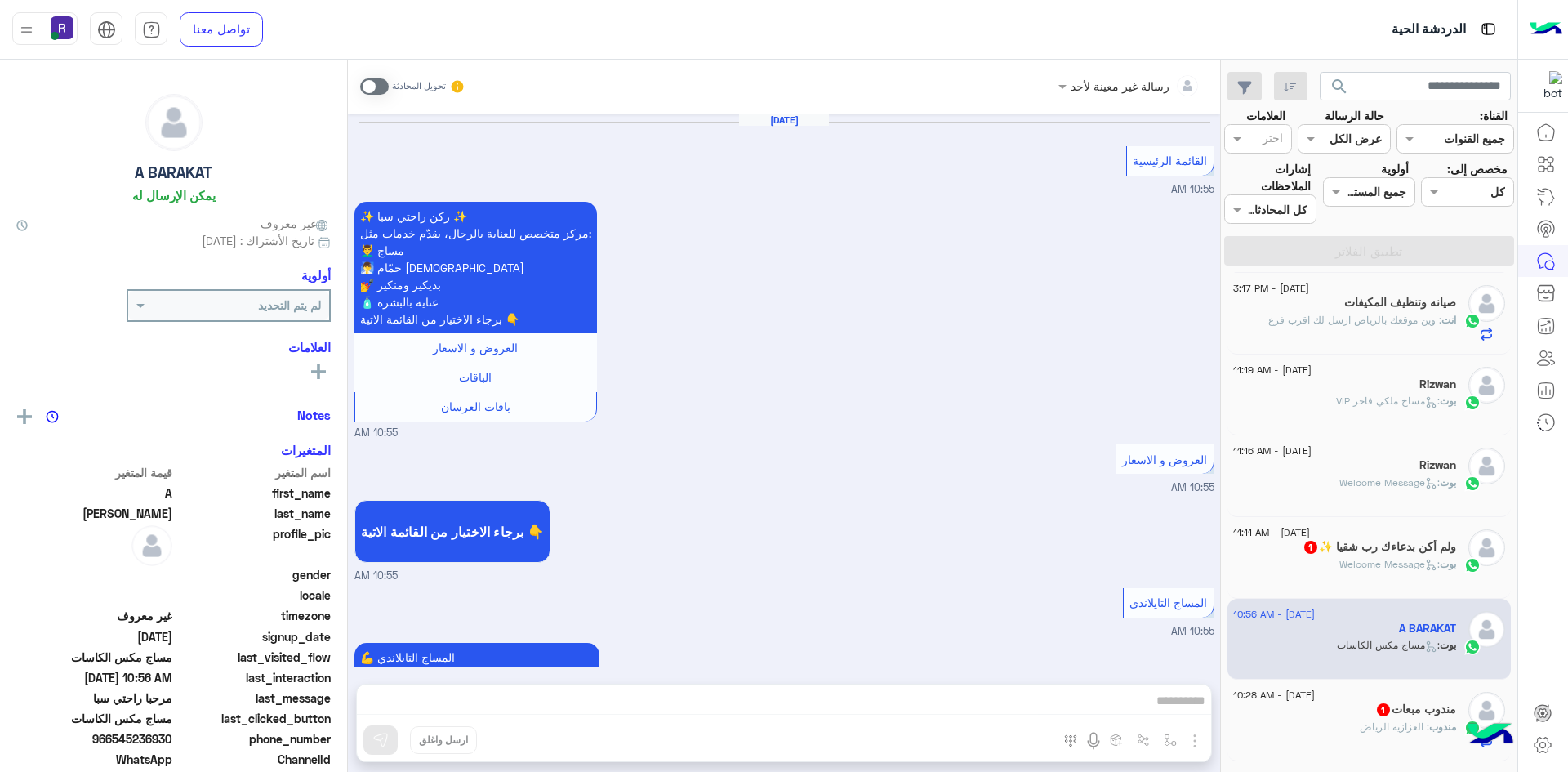
scroll to position [1966, 0]
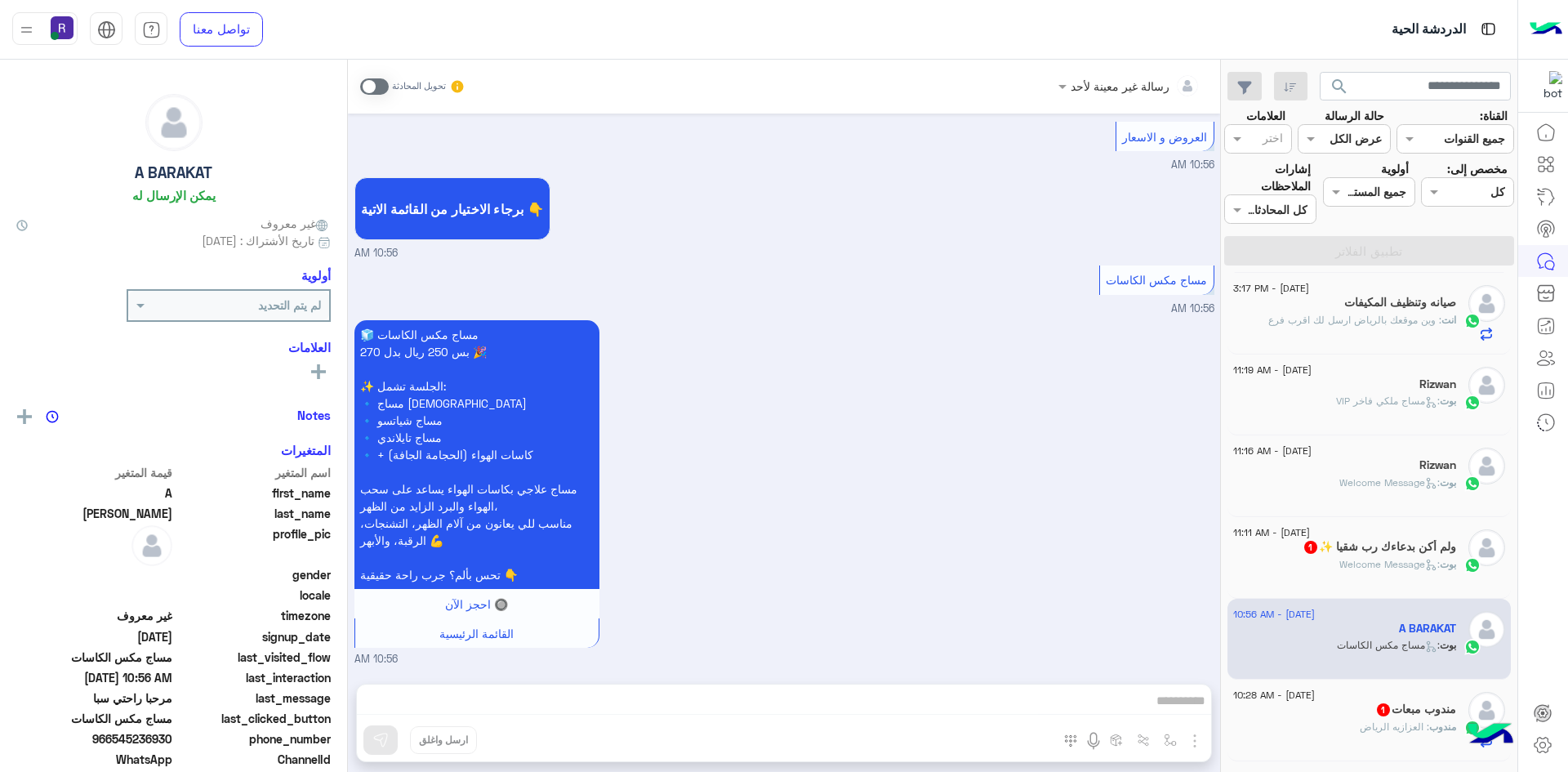
click at [1387, 725] on span ": العزازيه الرياض" at bounding box center [1395, 726] width 70 height 13
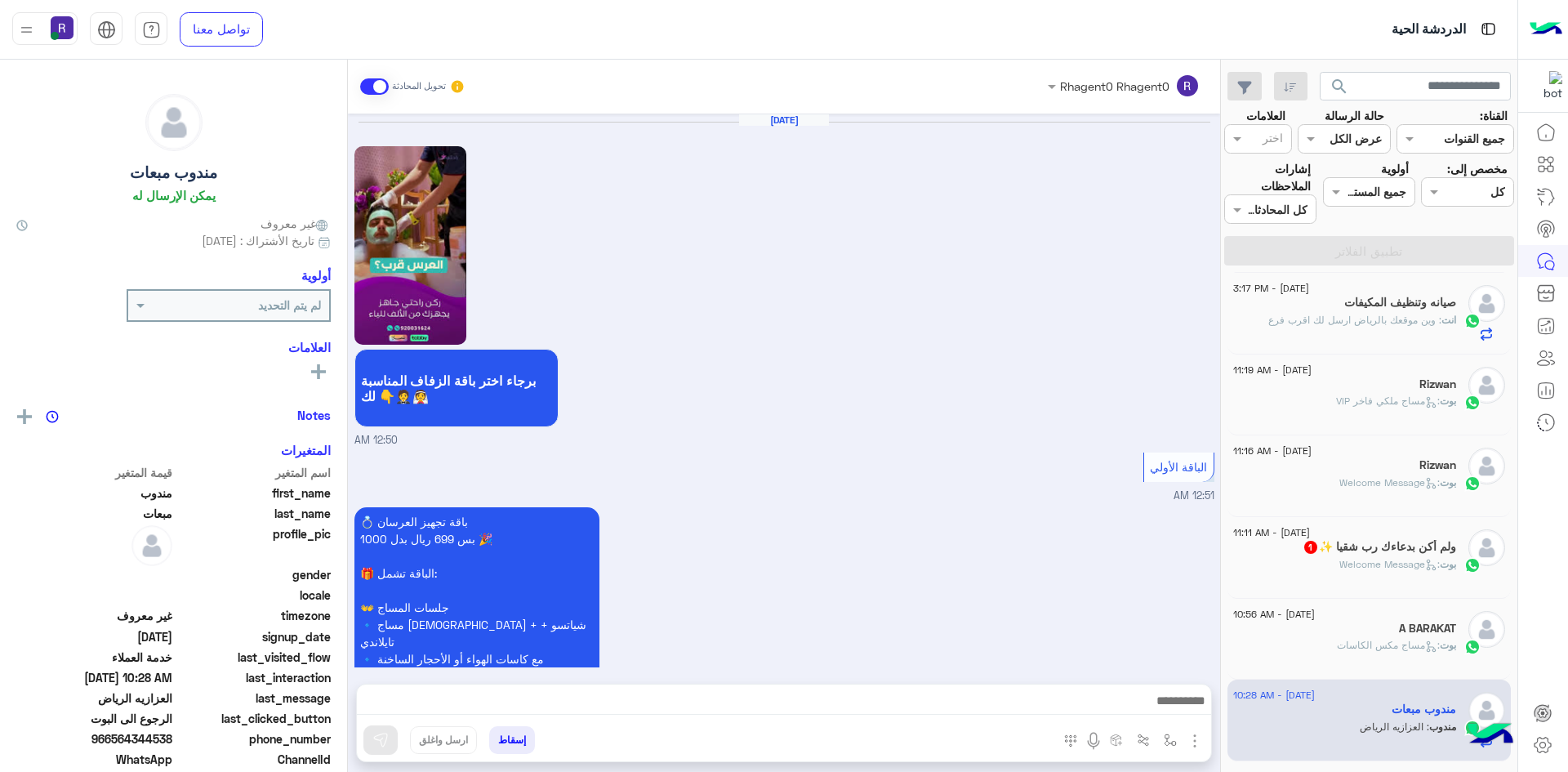
scroll to position [1467, 0]
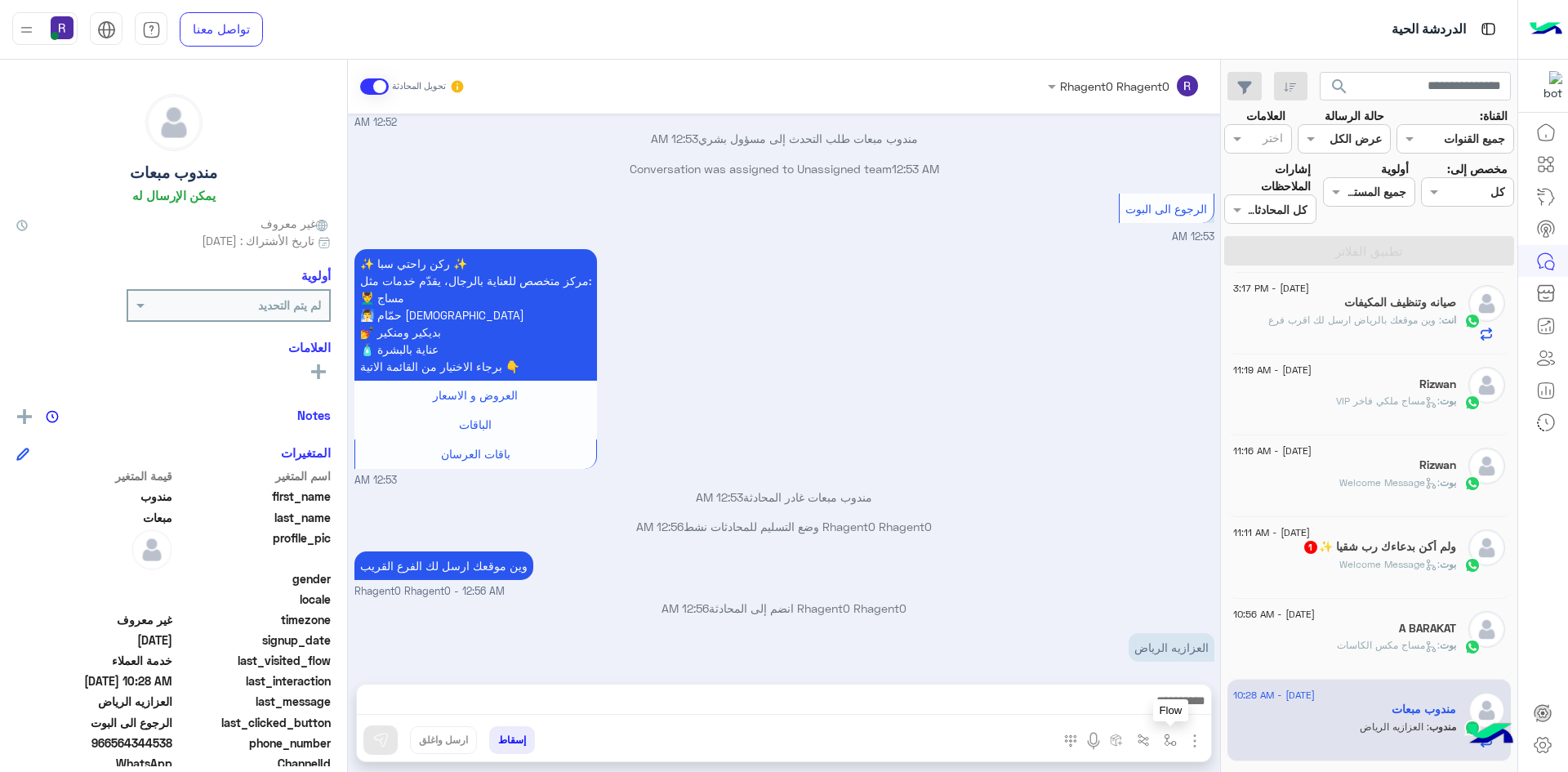
click at [1168, 739] on img "button" at bounding box center [1171, 740] width 13 height 13
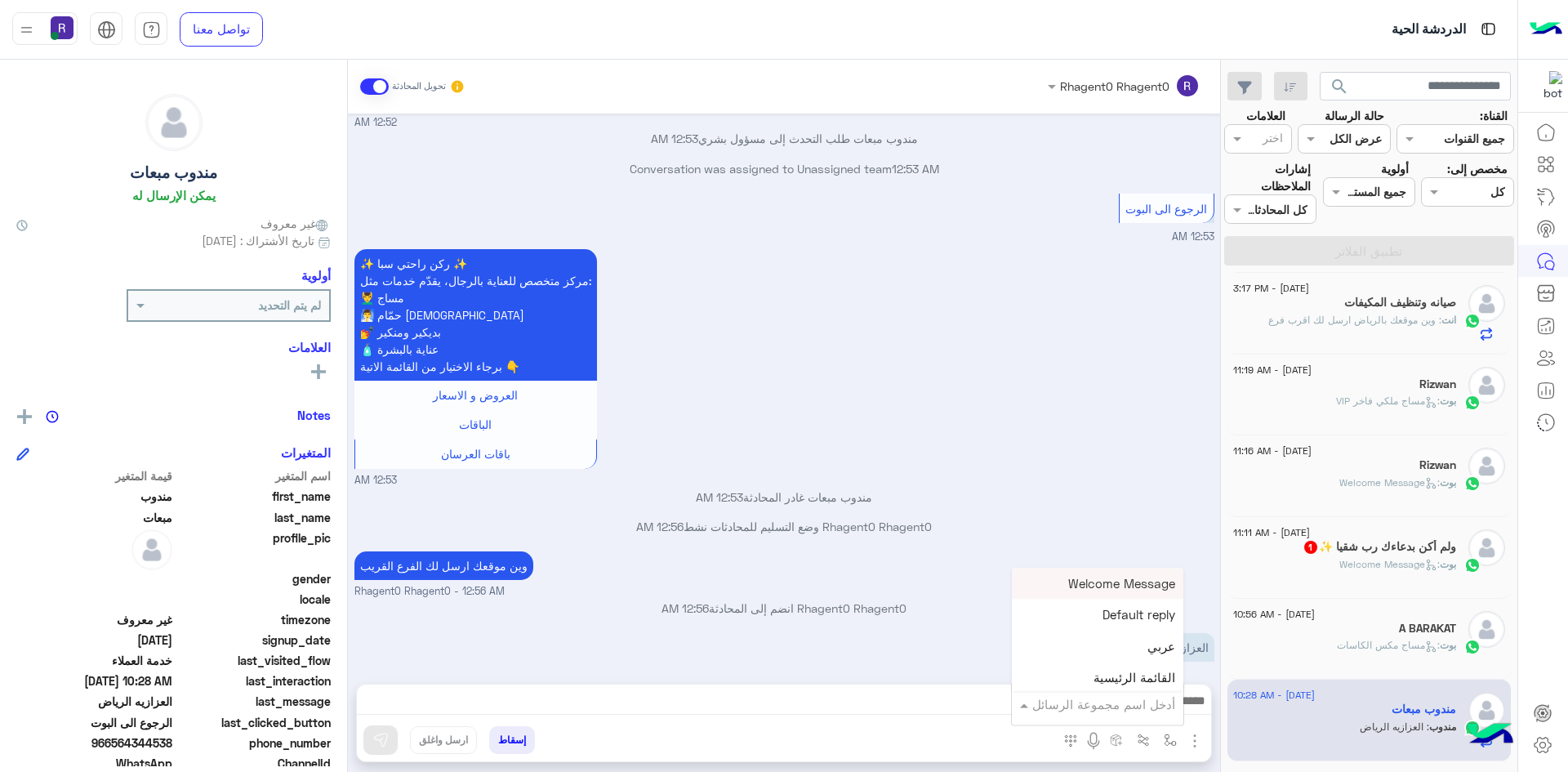
click at [1136, 700] on input "text" at bounding box center [1120, 704] width 110 height 19
type input "***"
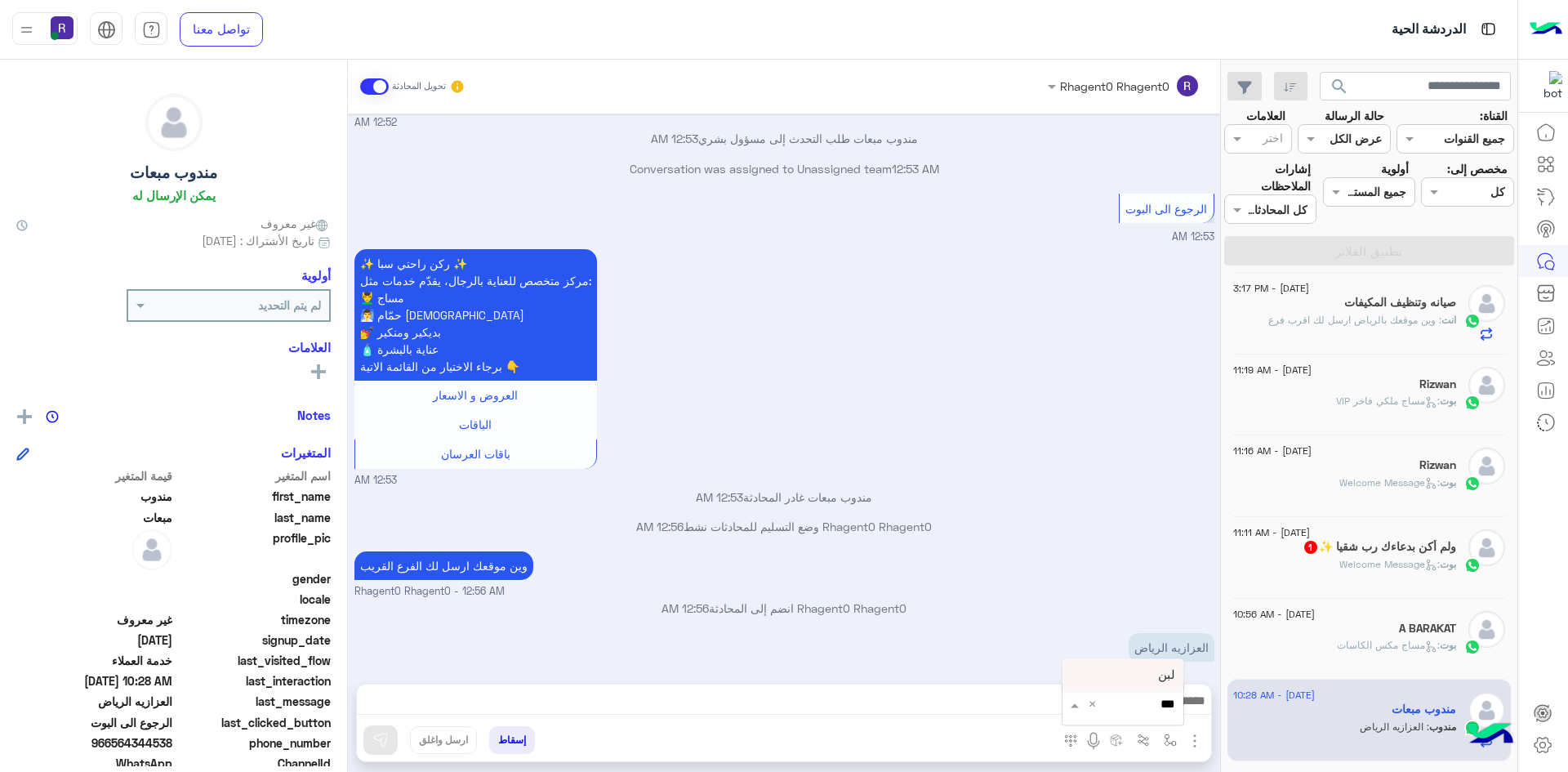
click at [1148, 678] on div "لبن" at bounding box center [1123, 675] width 121 height 32
type textarea "***"
click at [368, 747] on button at bounding box center [380, 739] width 34 height 29
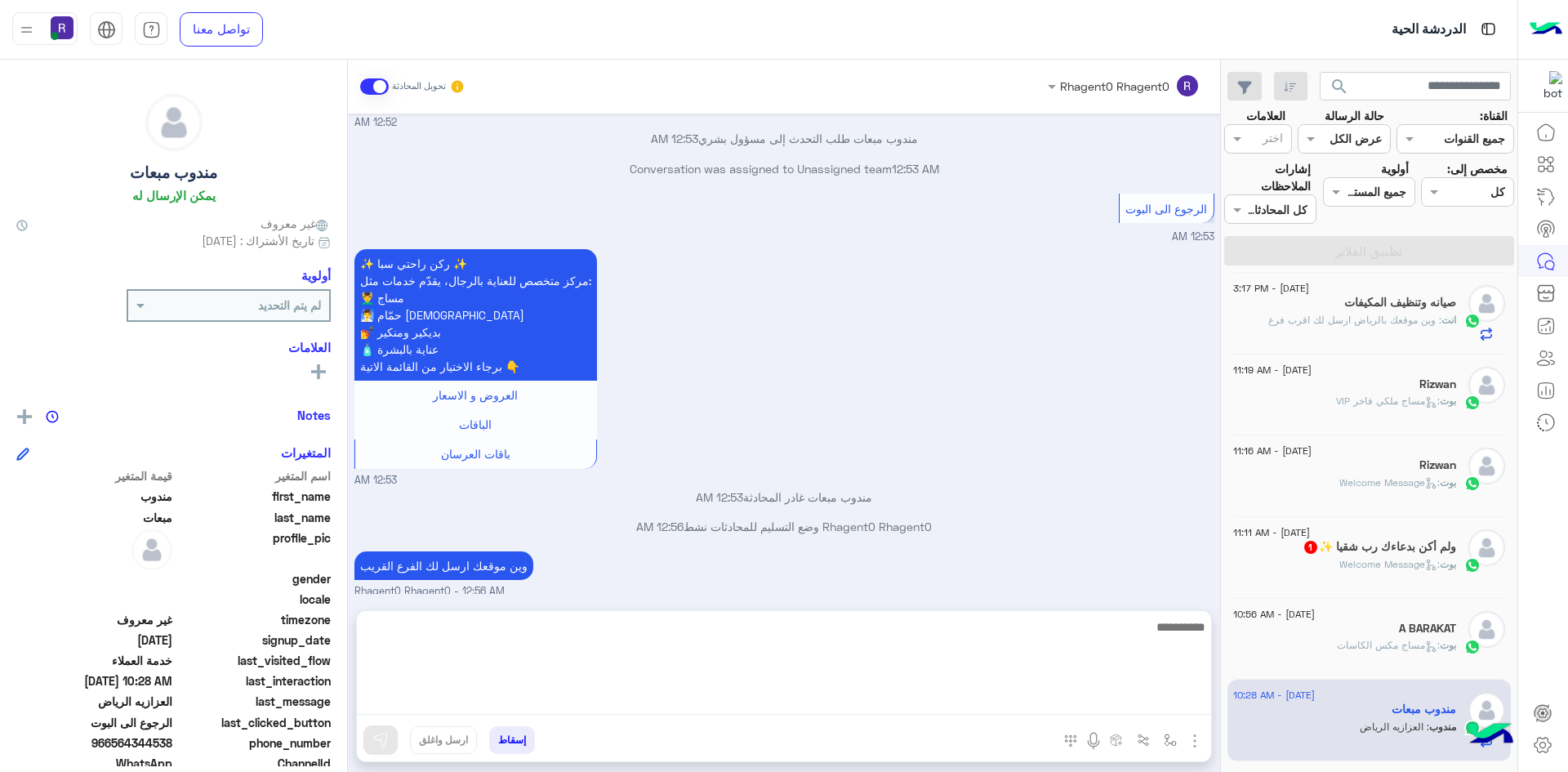
click at [805, 710] on textarea at bounding box center [784, 665] width 855 height 98
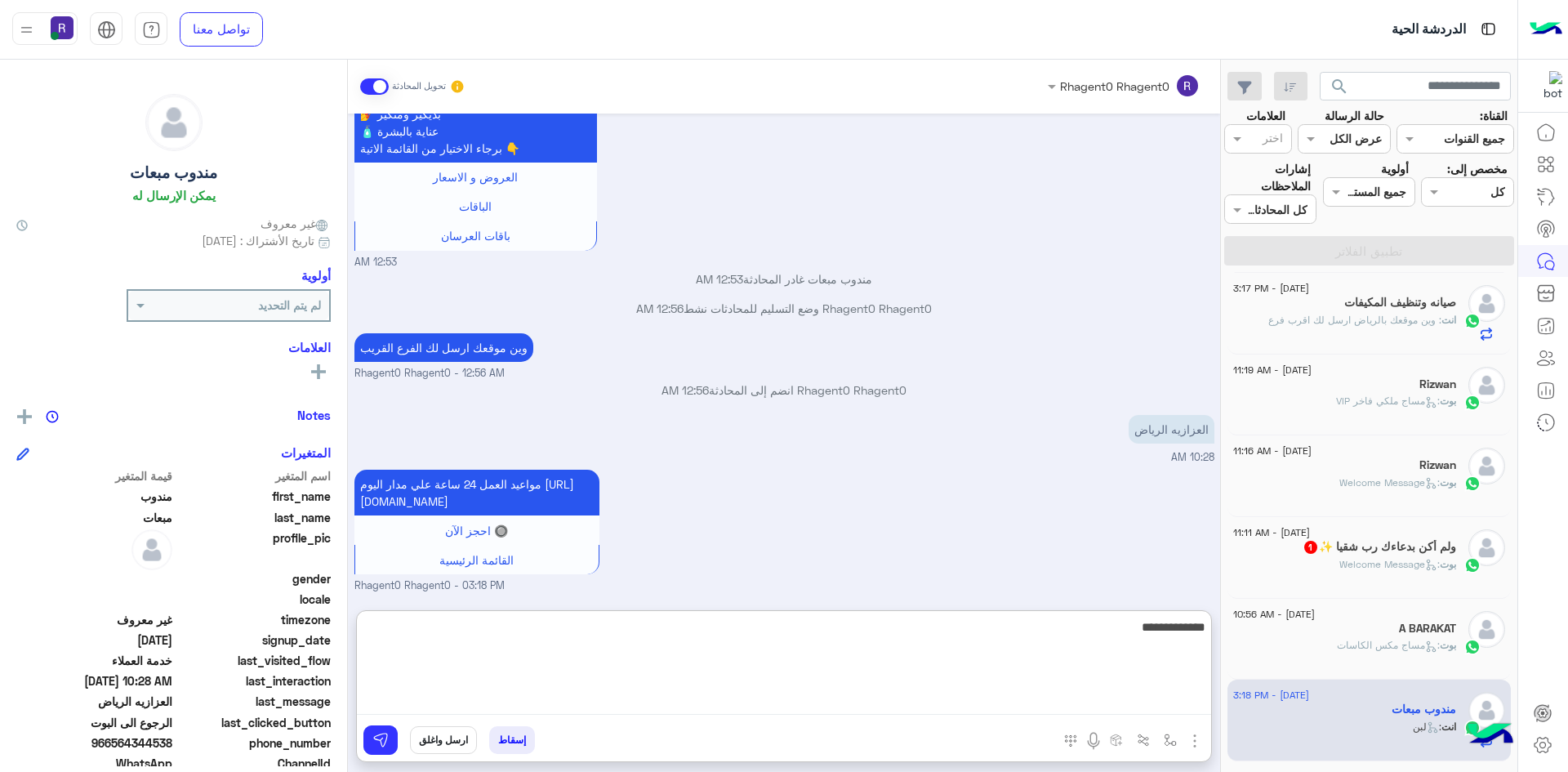
type textarea "**********"
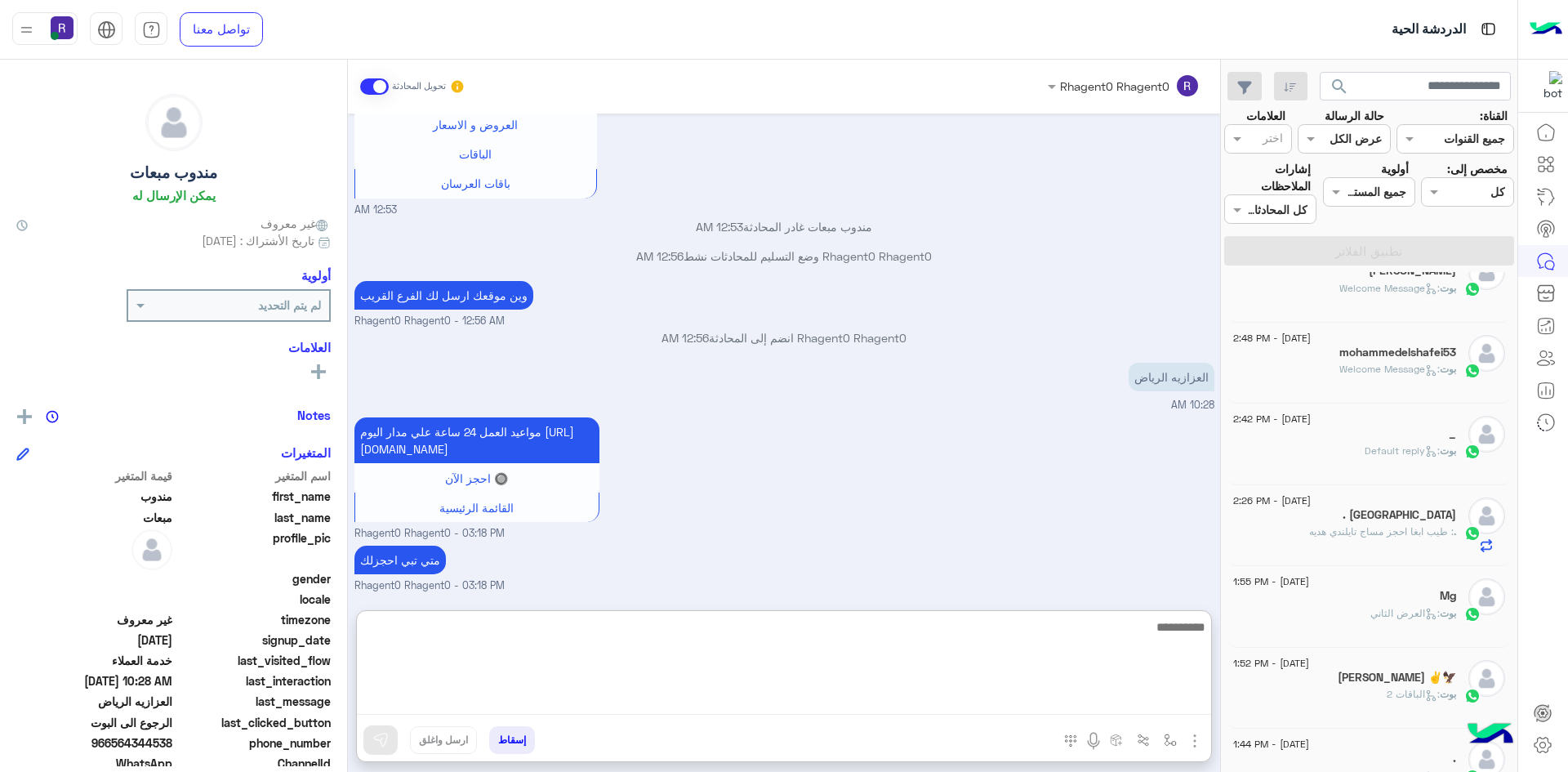
scroll to position [0, 0]
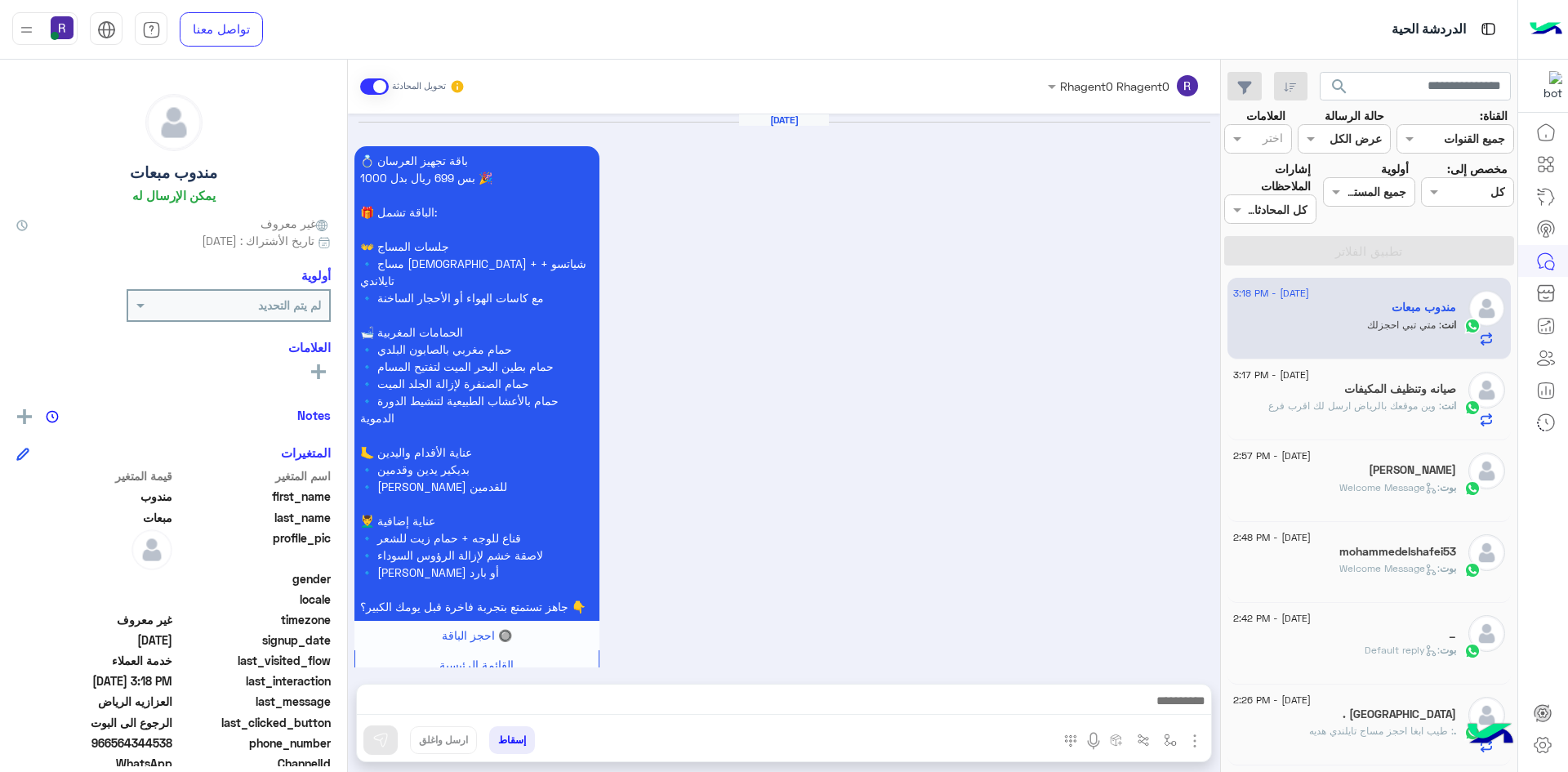
scroll to position [1303, 0]
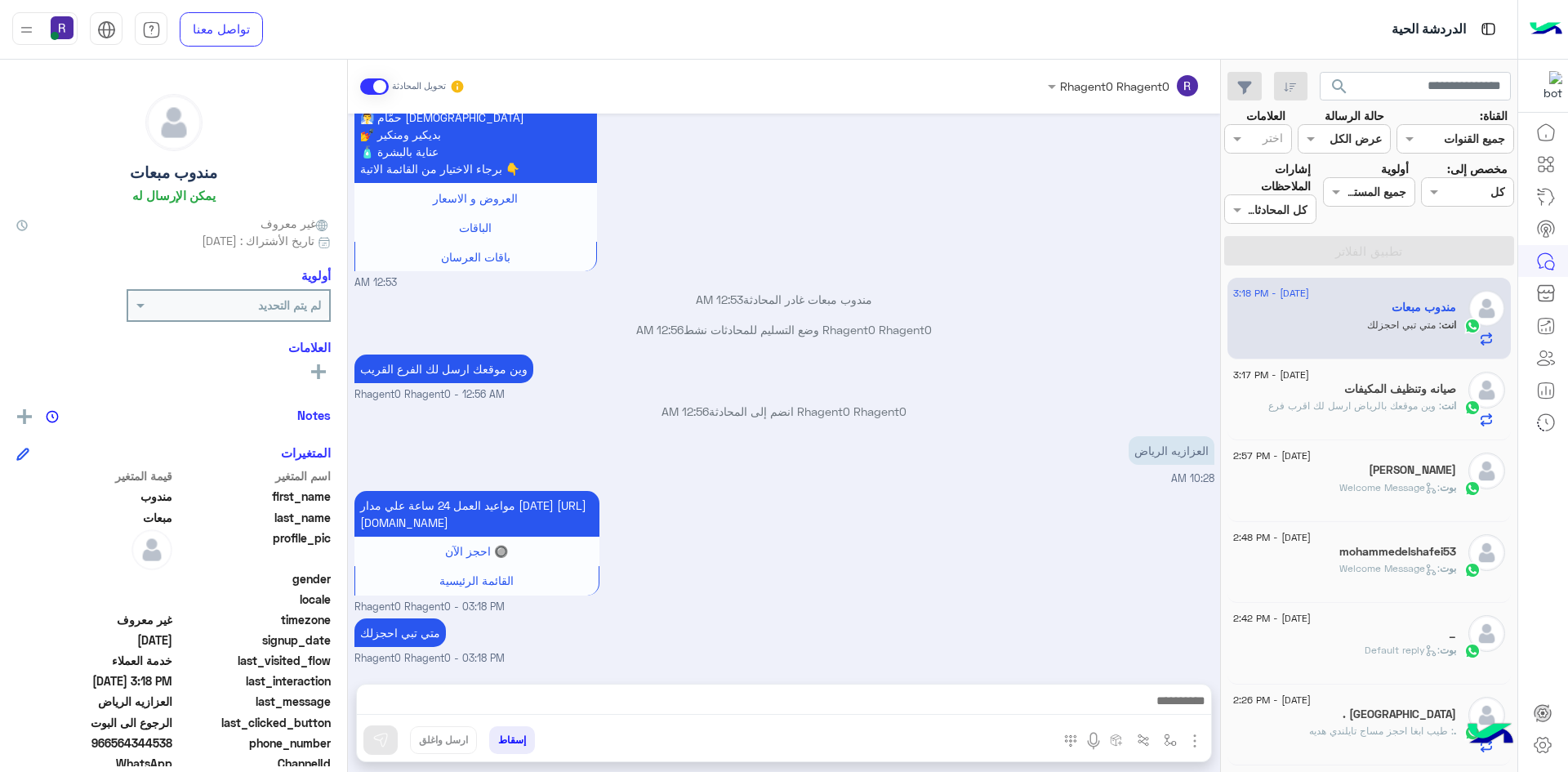
scroll to position [1302, 0]
